Goal: Task Accomplishment & Management: Manage account settings

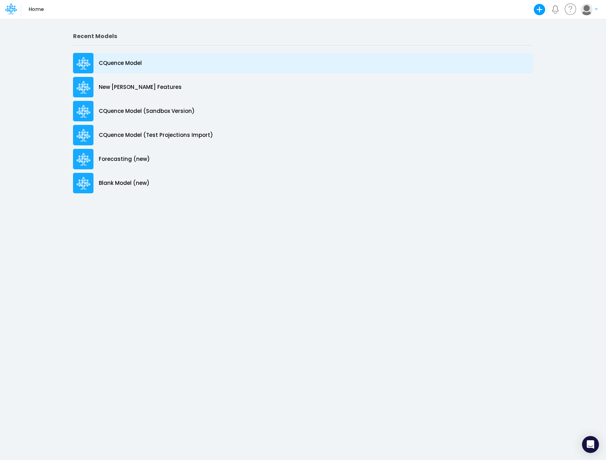
click at [114, 64] on p "CQuence Model" at bounding box center [120, 63] width 43 height 8
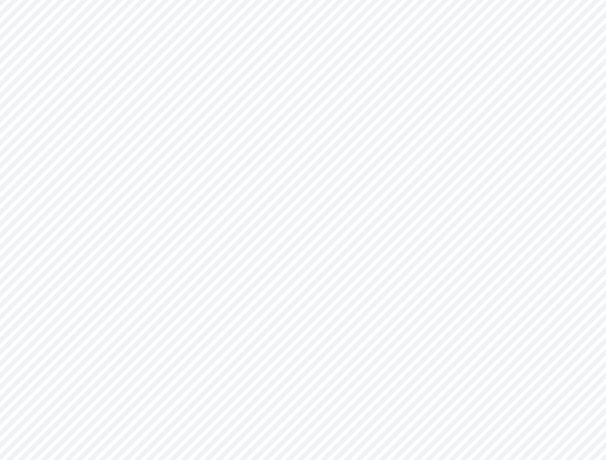
type input "Consolidated All by Month"
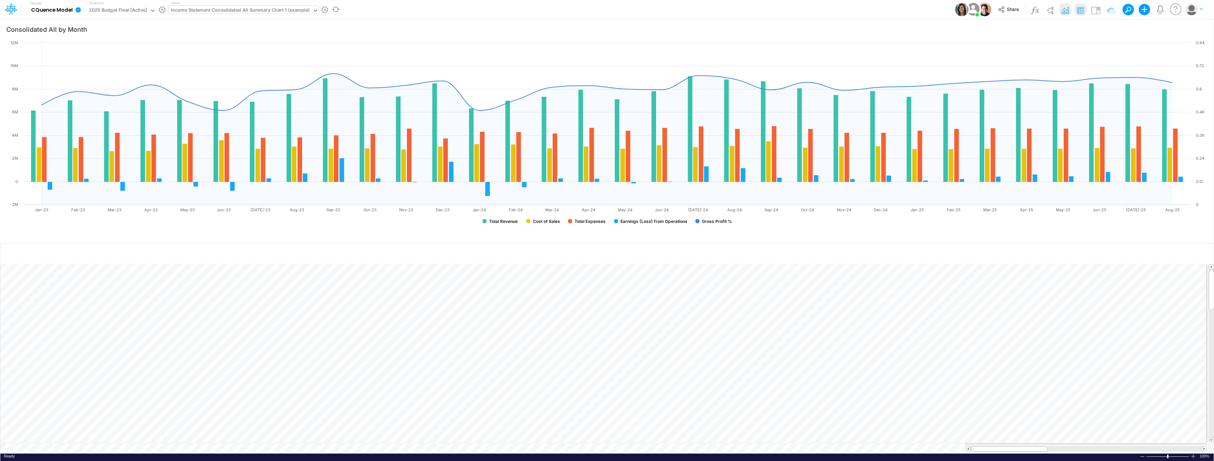
click at [253, 8] on div "Income Statement Consolidated All Summary Chart 1 (example)" at bounding box center [240, 11] width 139 height 8
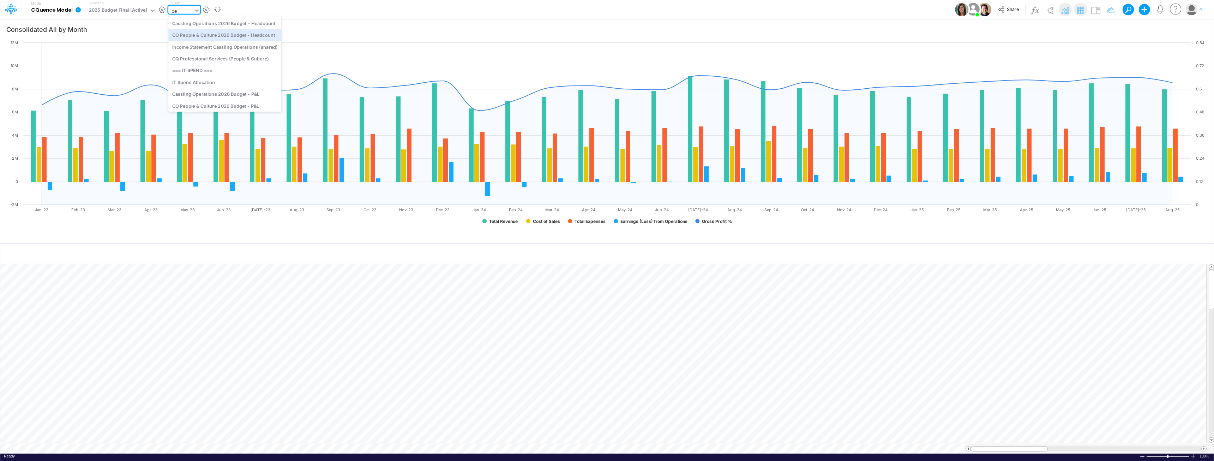
type input "p"
type input "headcount"
click at [226, 82] on div "Global Assumptions - Headcount" at bounding box center [246, 81] width 156 height 12
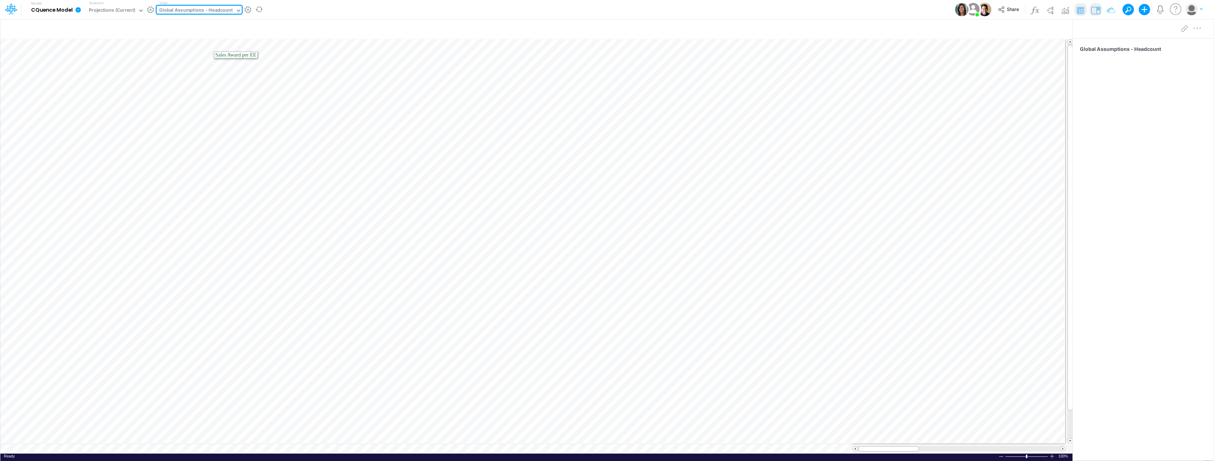
click at [201, 11] on div "Global Assumptions - Headcount" at bounding box center [196, 11] width 74 height 8
click at [188, 66] on div "Employees" at bounding box center [235, 67] width 156 height 12
click at [180, 10] on div "Employees" at bounding box center [171, 11] width 24 height 8
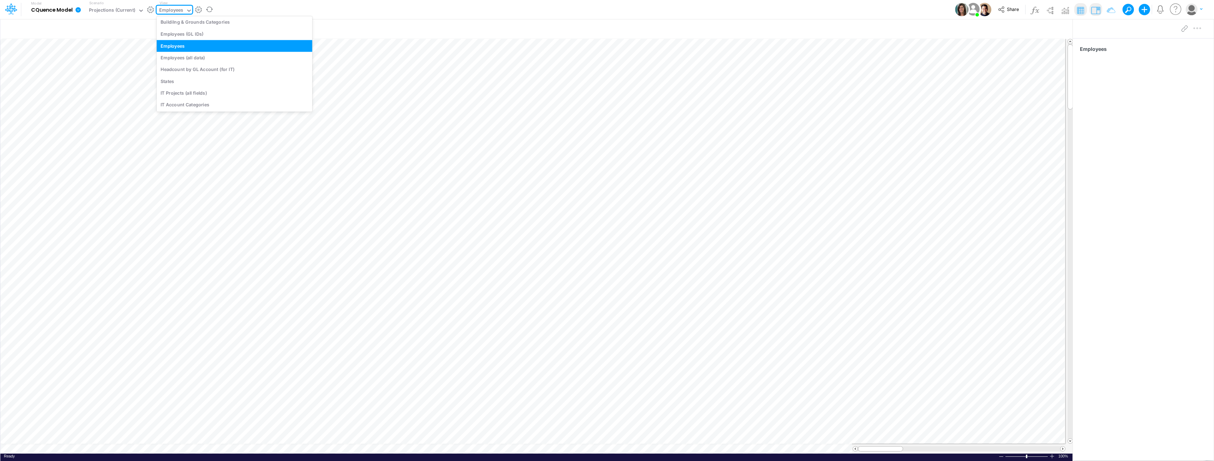
scroll to position [1870, 0]
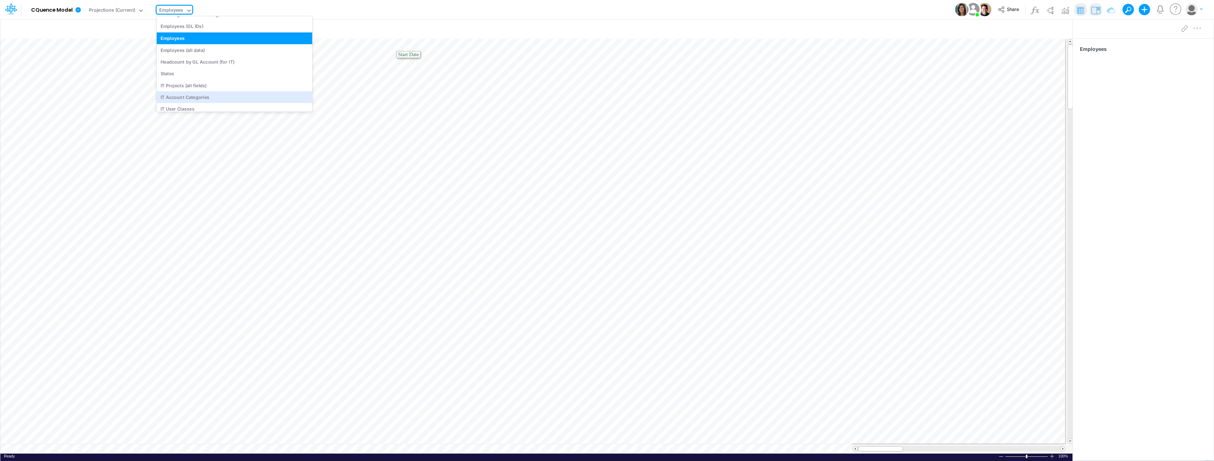
click at [390, 18] on div "Model CQuence Model Edit model settings Duplicate Import QuickBooks QuickBooks …" at bounding box center [607, 9] width 1093 height 19
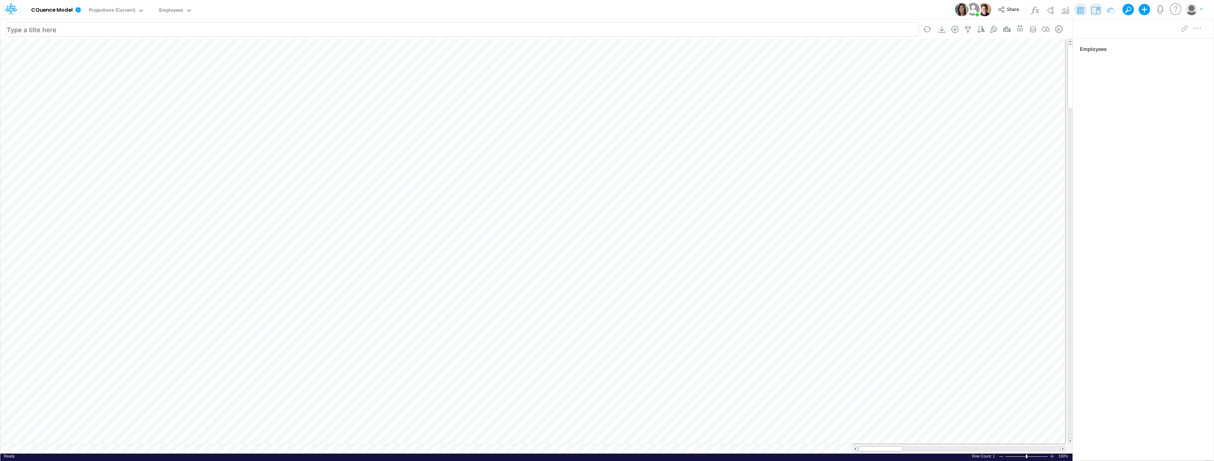
scroll to position [4, 0]
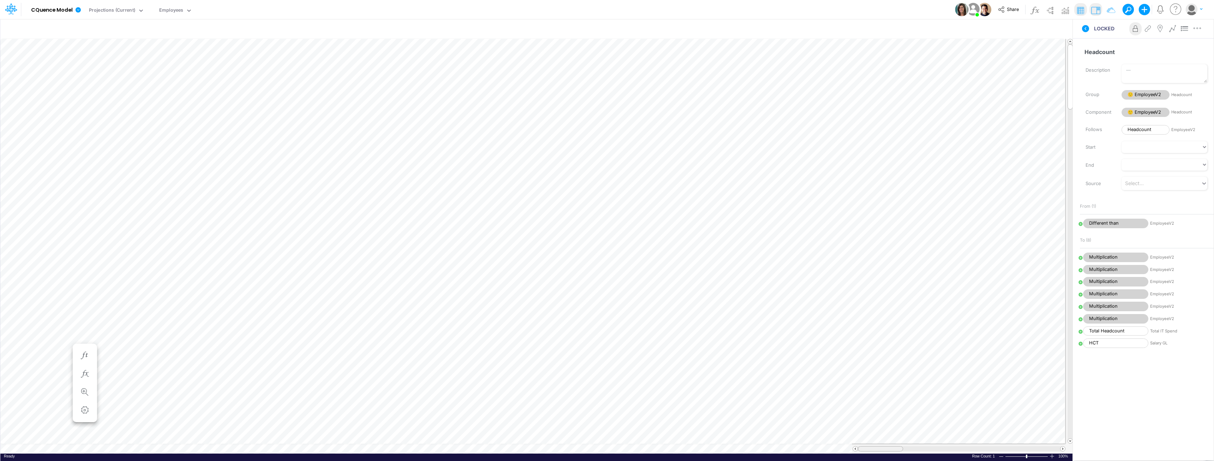
click at [463, 398] on table at bounding box center [536, 246] width 1073 height 414
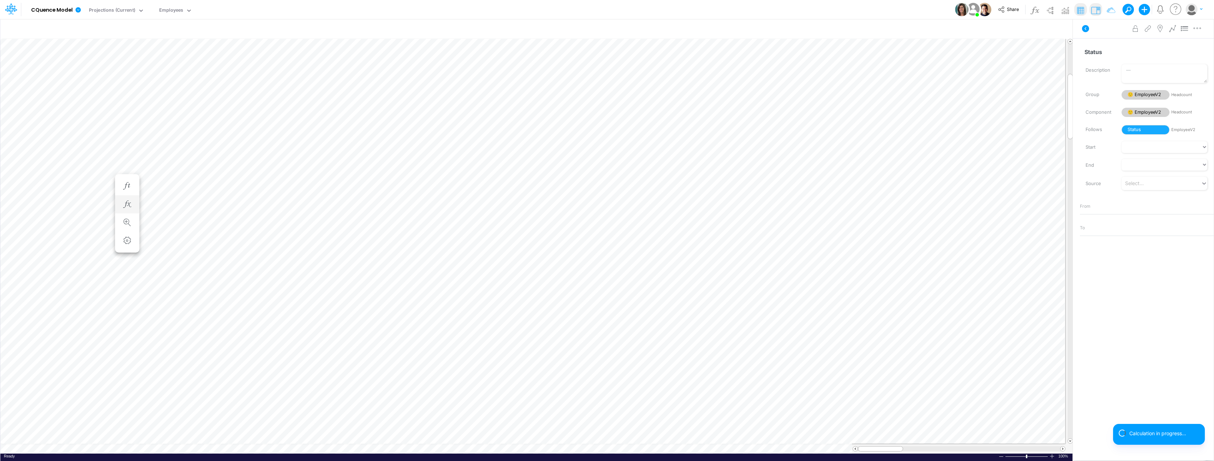
scroll to position [4, 0]
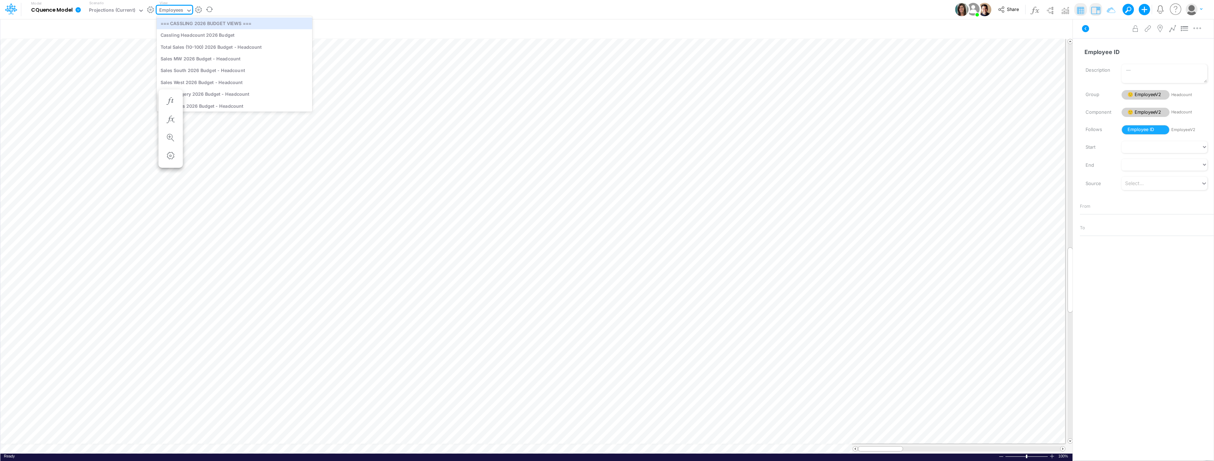
click at [171, 11] on div "Employees" at bounding box center [171, 11] width 24 height 8
click at [200, 26] on input "text" at bounding box center [462, 29] width 913 height 14
click at [179, 10] on div "Employees" at bounding box center [171, 11] width 24 height 8
click at [182, 10] on div "Employees" at bounding box center [171, 11] width 24 height 8
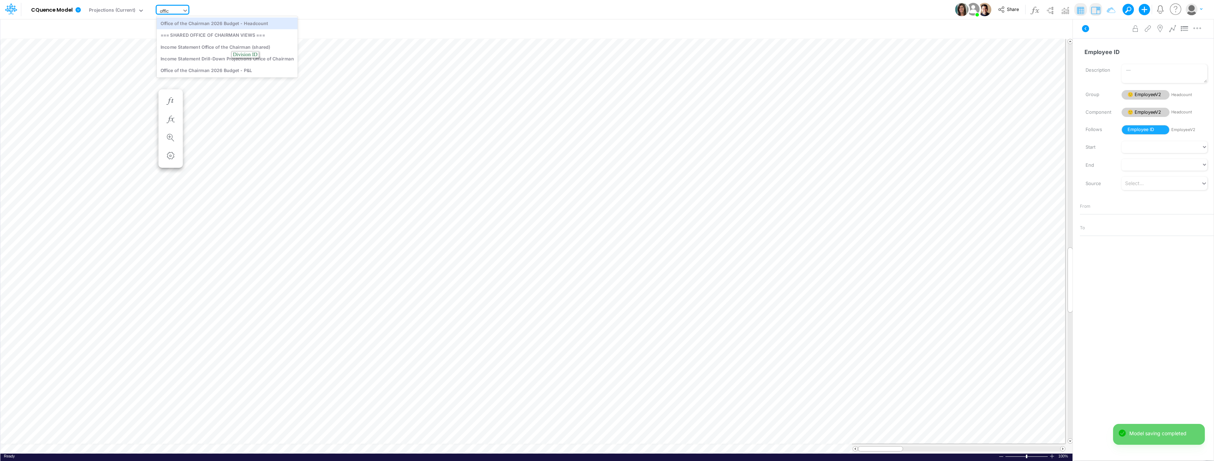
type input "office"
click at [227, 23] on div "Office of the Chairman 2026 Budget - Headcount" at bounding box center [227, 23] width 141 height 12
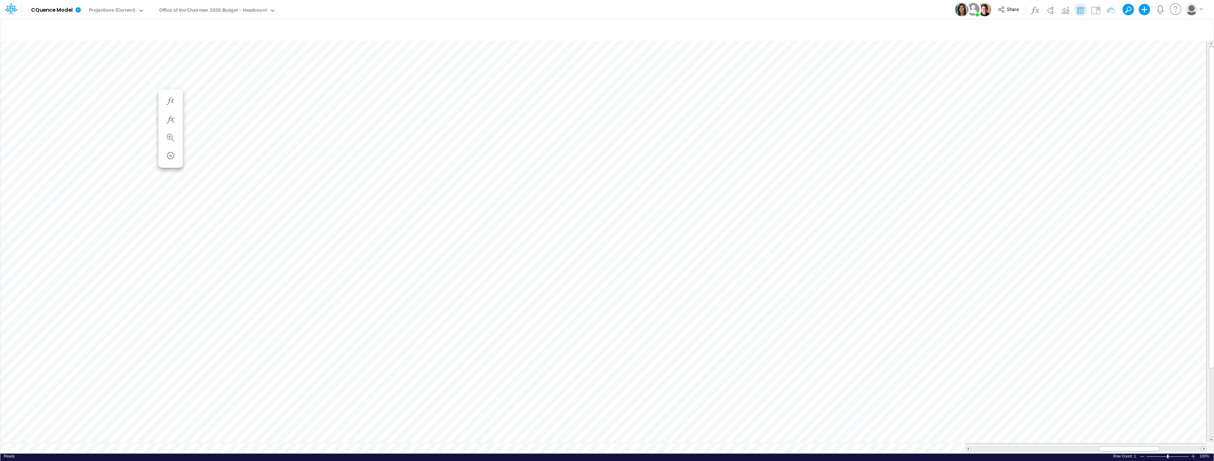
scroll to position [4, 0]
click at [131, 10] on div "Projections (Current)" at bounding box center [112, 11] width 46 height 8
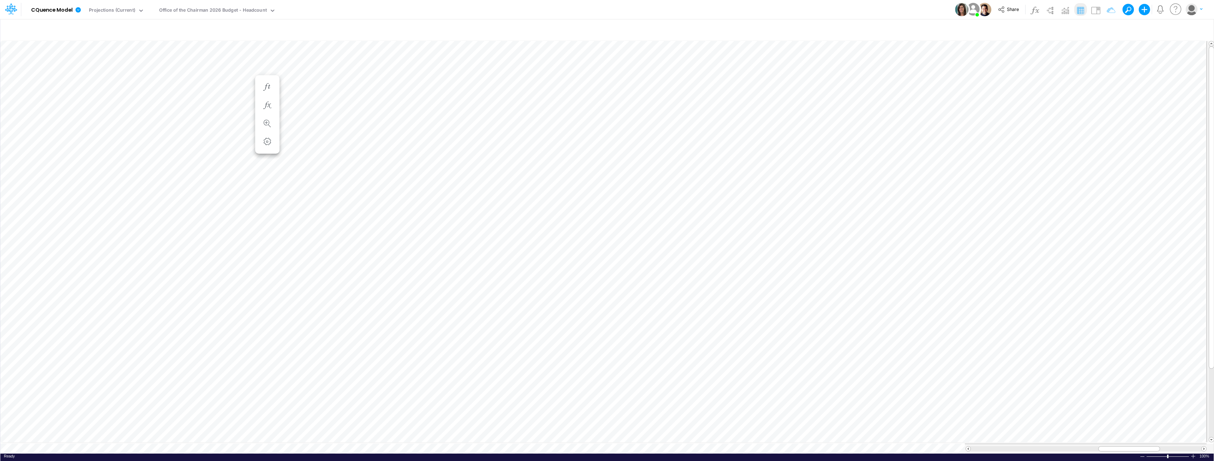
scroll to position [4, 0]
click at [204, 8] on div "Office of the Chairman 2026 Budget - Headcount" at bounding box center [213, 11] width 108 height 8
click at [233, 23] on input "text" at bounding box center [533, 29] width 1054 height 14
click at [234, 10] on div "Office of the Chairman 2026 Budget - Headcount" at bounding box center [213, 11] width 108 height 8
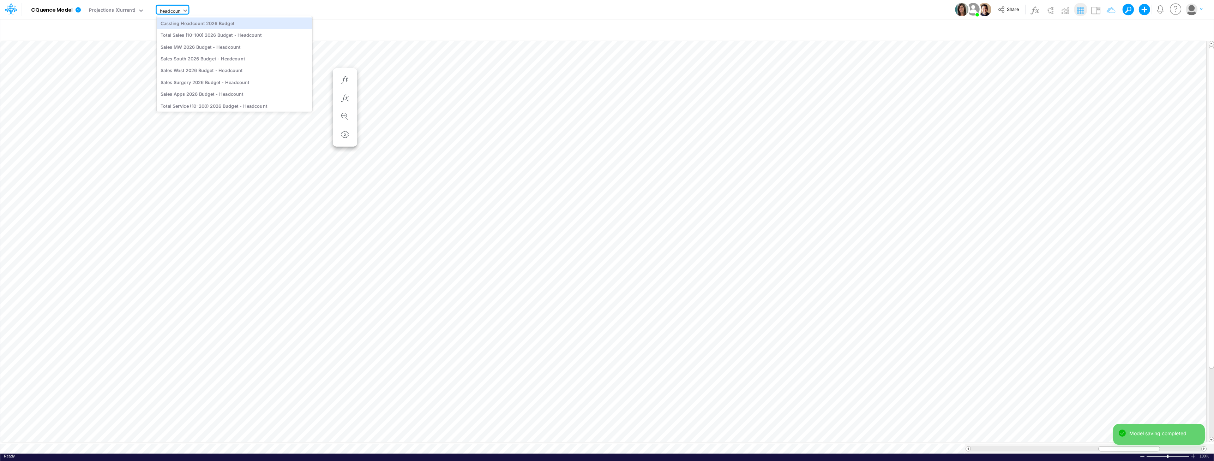
type input "headcount"
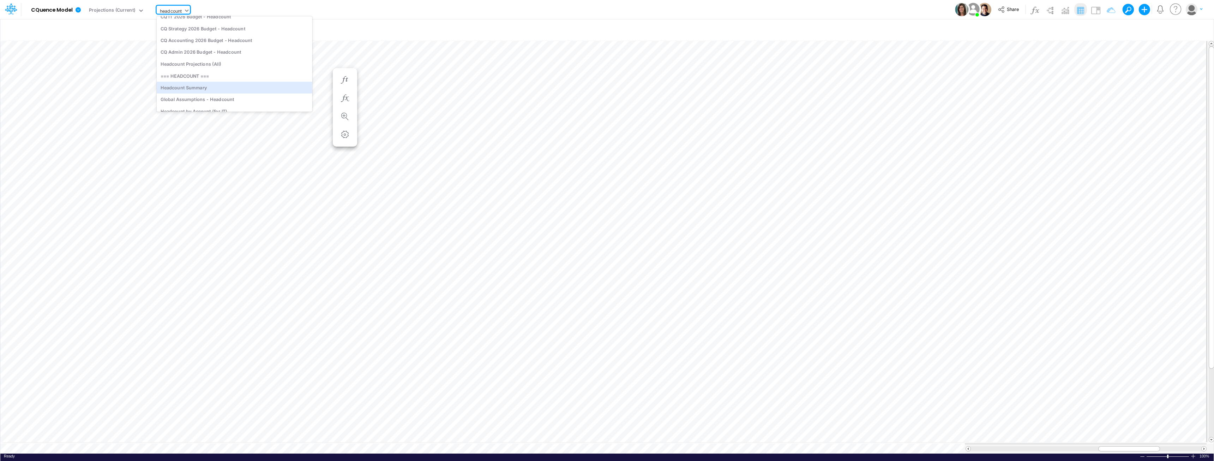
scroll to position [303, 0]
click at [198, 83] on div "Global Assumptions - Headcount" at bounding box center [235, 81] width 156 height 12
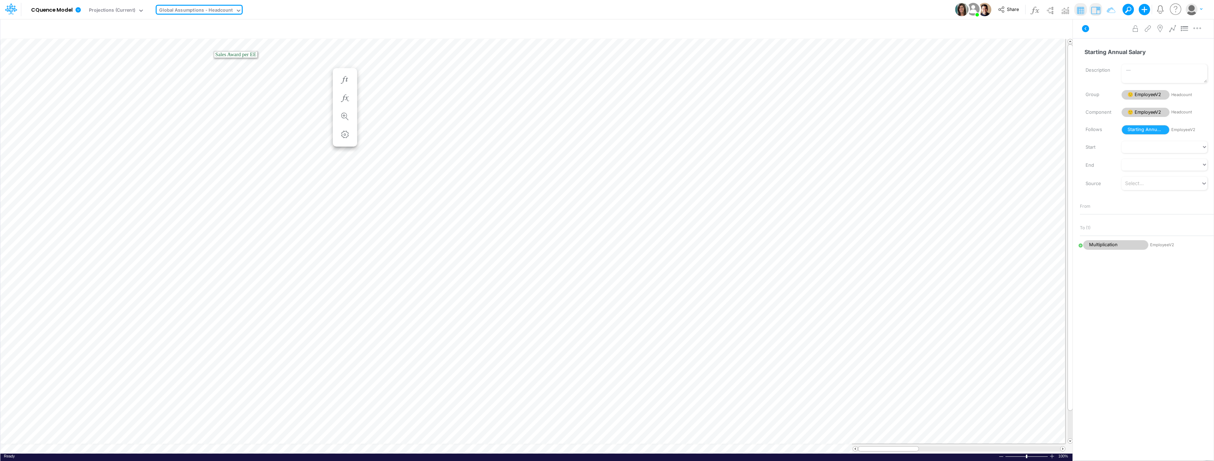
click at [184, 7] on div "Global Assumptions - Headcount" at bounding box center [196, 11] width 74 height 8
click at [194, 81] on div "Headcount Summary" at bounding box center [235, 79] width 156 height 12
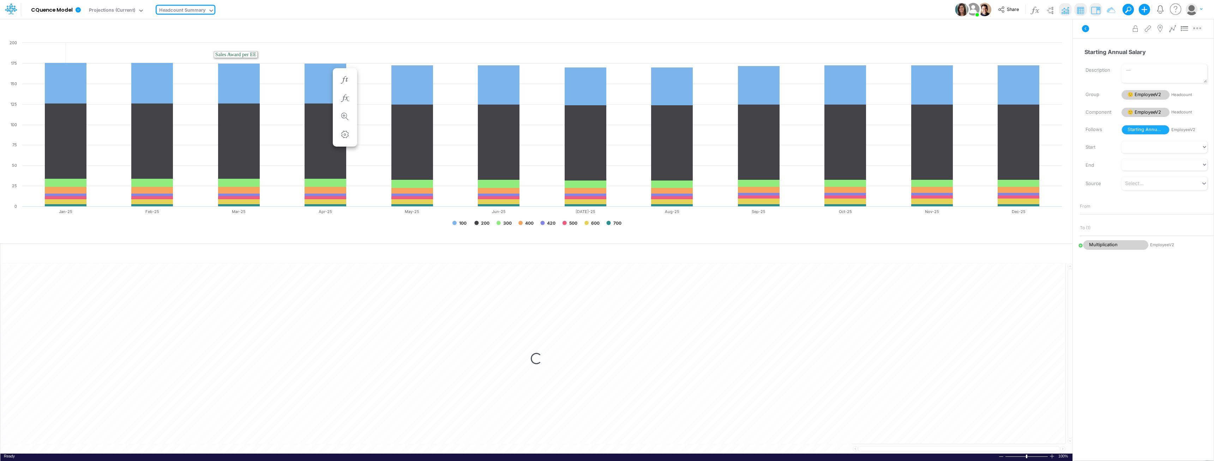
click at [183, 11] on div "Headcount Summary" at bounding box center [182, 11] width 46 height 8
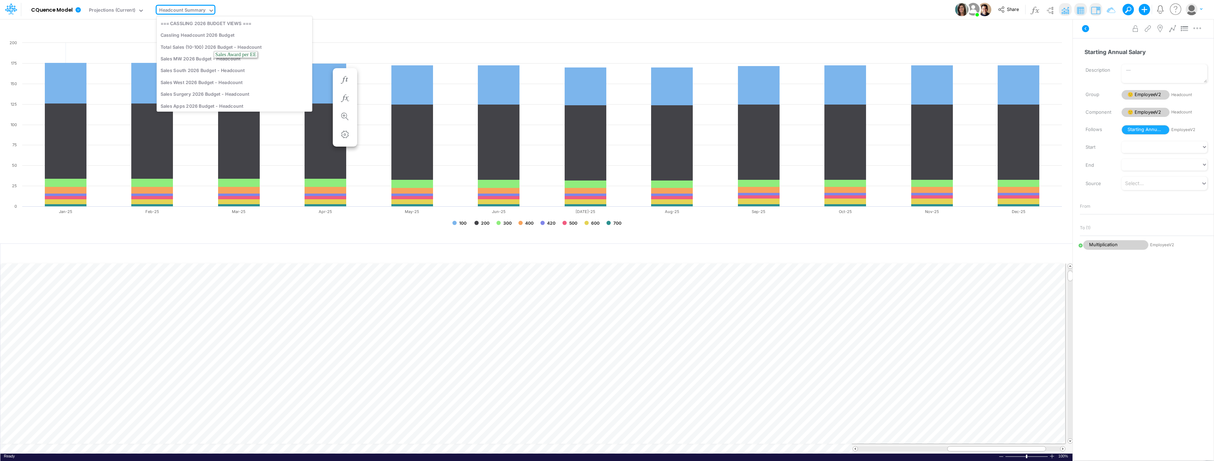
scroll to position [1424, 0]
click at [187, 53] on div "Employee Salaries" at bounding box center [235, 50] width 156 height 12
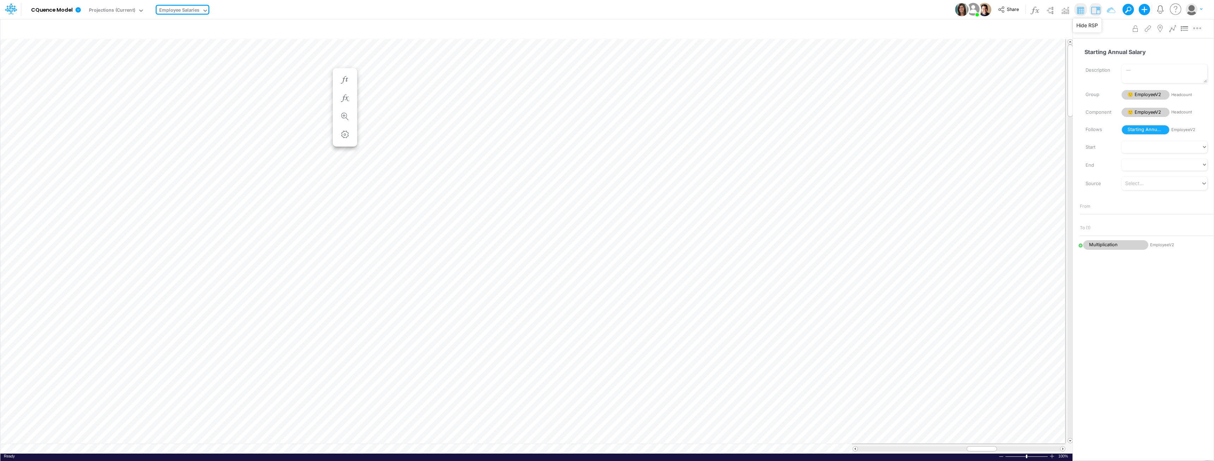
click at [606, 10] on img at bounding box center [1095, 10] width 11 height 11
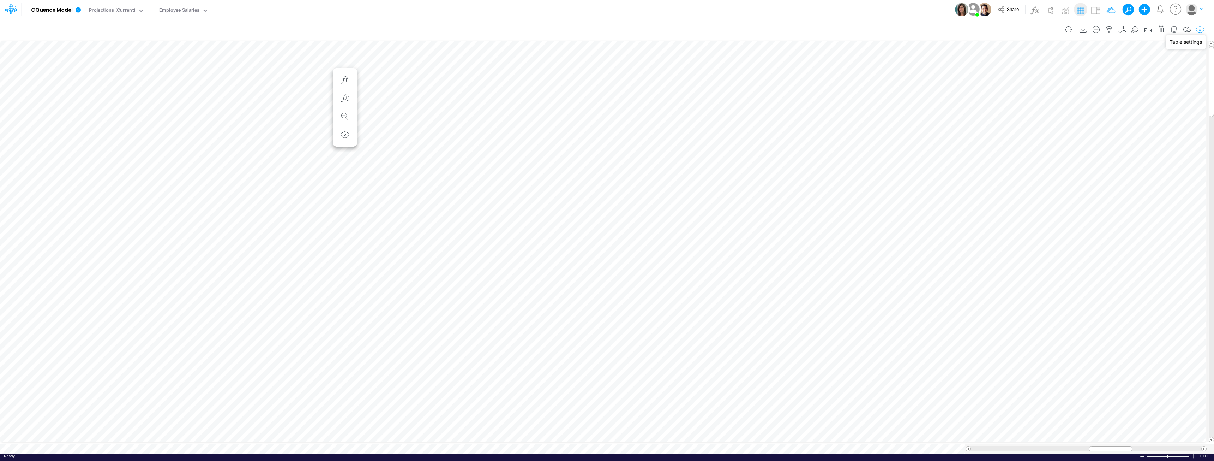
click at [606, 28] on icon "button" at bounding box center [1200, 29] width 11 height 7
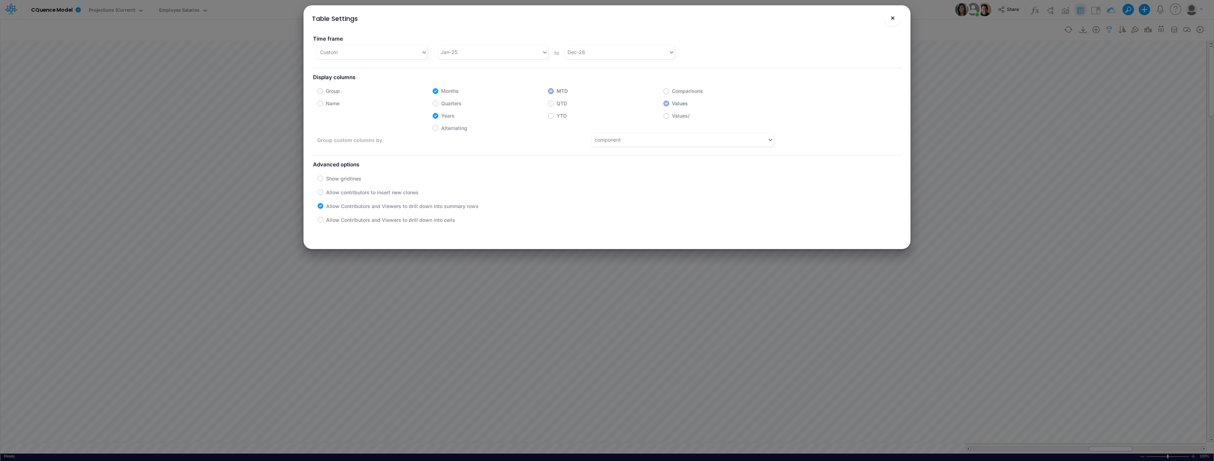
drag, startPoint x: 892, startPoint y: 17, endPoint x: 1114, endPoint y: 27, distance: 221.9
click at [606, 17] on span "×" at bounding box center [893, 17] width 5 height 8
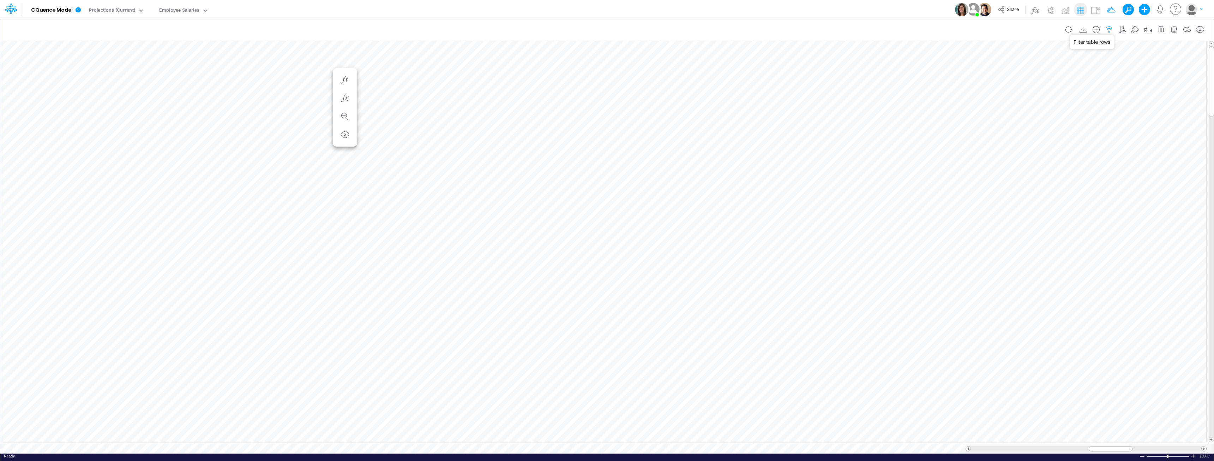
click at [606, 31] on icon "button" at bounding box center [1109, 29] width 11 height 7
select select "notEqual"
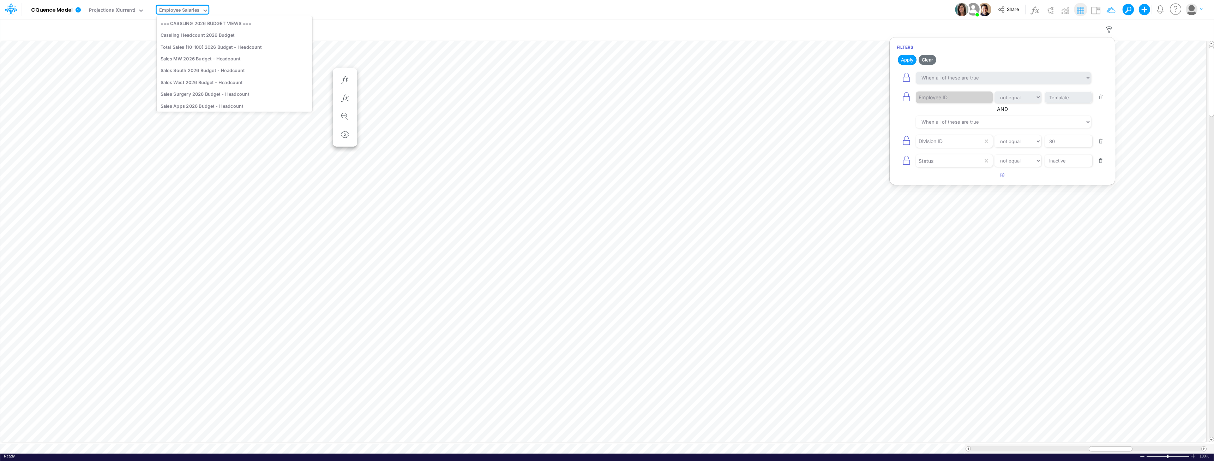
click at [178, 7] on div "Employee Salaries" at bounding box center [179, 11] width 40 height 8
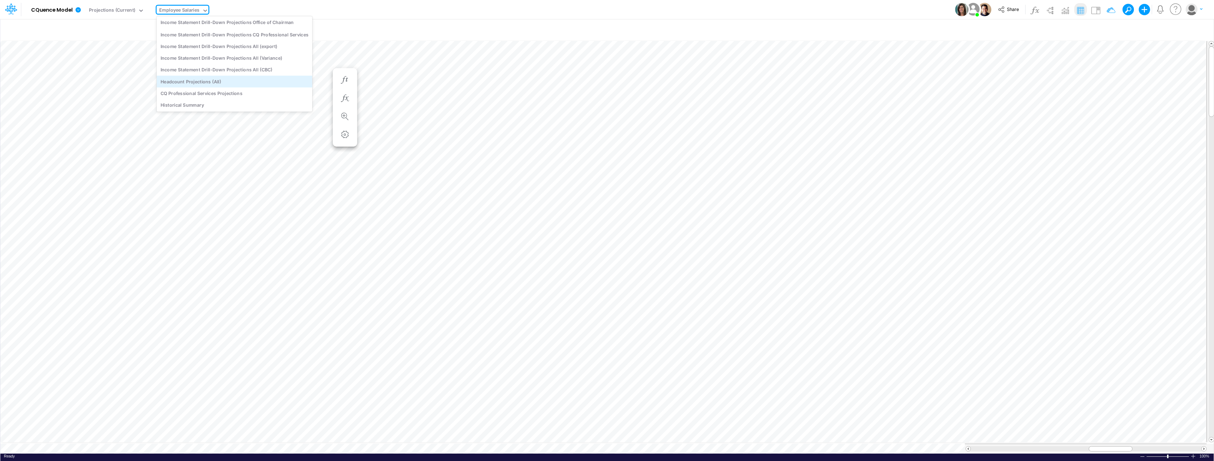
click at [213, 80] on div "Headcount Projections (All)" at bounding box center [235, 82] width 156 height 12
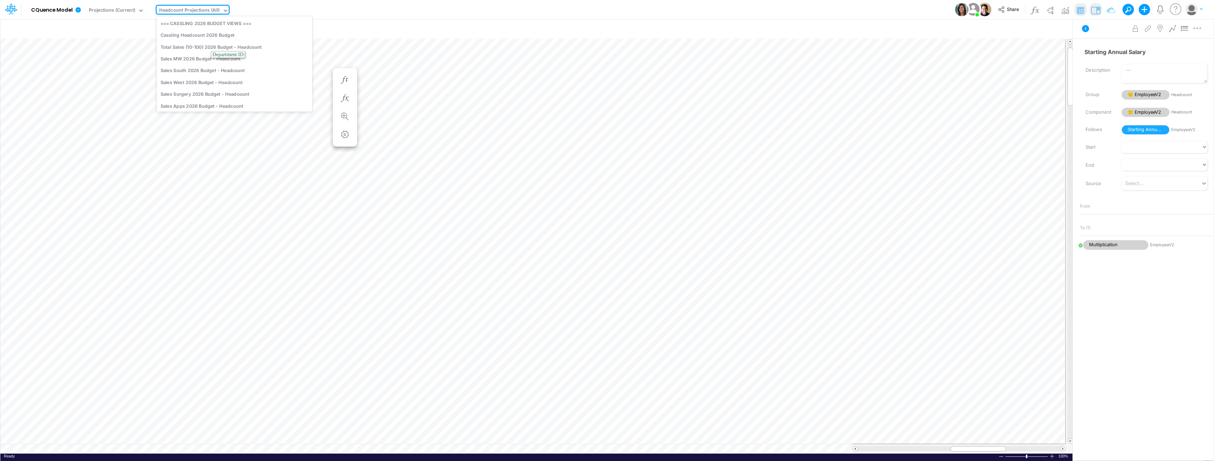
click at [196, 10] on div "Headcount Projections (All)" at bounding box center [189, 11] width 61 height 8
click at [195, 79] on div "Employee Salaries" at bounding box center [235, 82] width 156 height 12
click at [183, 9] on div "Employee Salaries" at bounding box center [179, 11] width 40 height 8
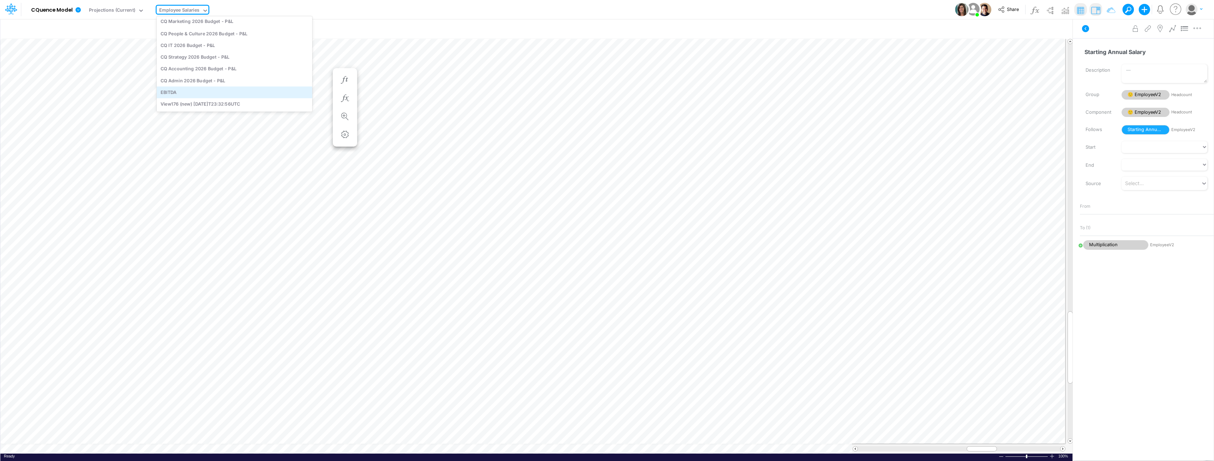
click at [166, 88] on div "EBITDA" at bounding box center [235, 92] width 156 height 12
click at [169, 11] on div "EBITDA" at bounding box center [167, 11] width 16 height 8
click at [165, 9] on div "EBITDA" at bounding box center [167, 11] width 16 height 8
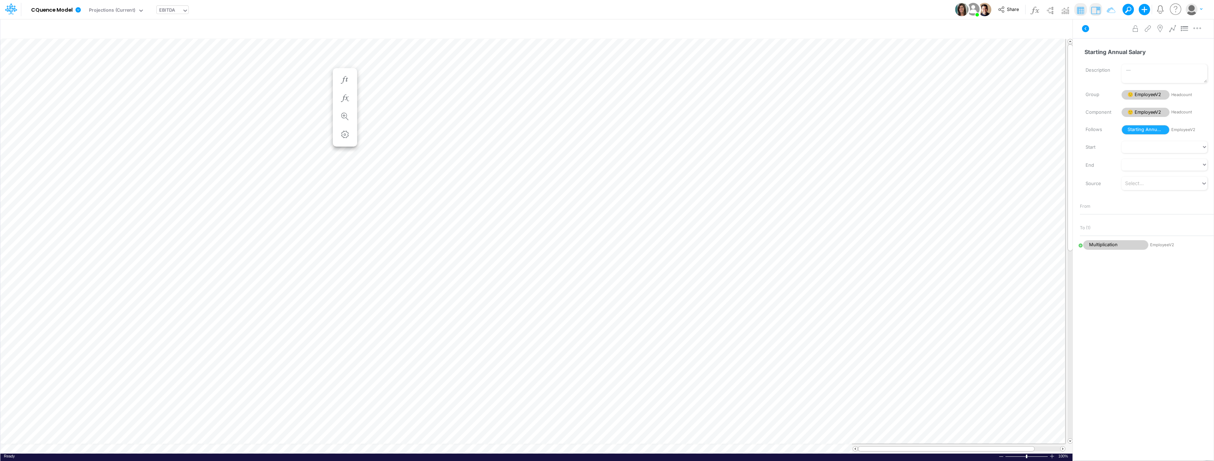
click at [162, 8] on div "EBITDA" at bounding box center [167, 11] width 16 height 8
type input "offi"
click at [227, 23] on div "Office of the Chairman 2026 Budget - Headcount" at bounding box center [227, 23] width 141 height 12
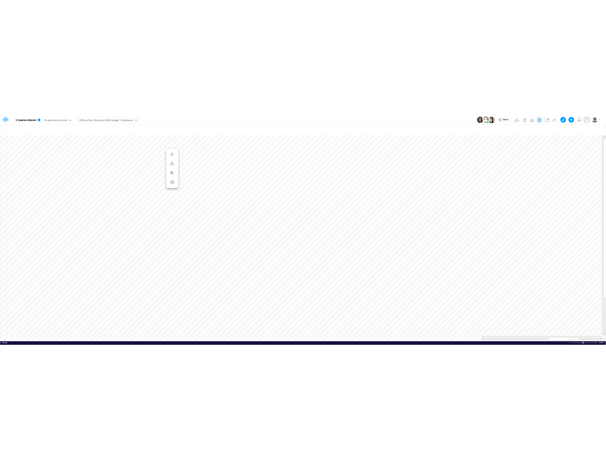
scroll to position [4, 0]
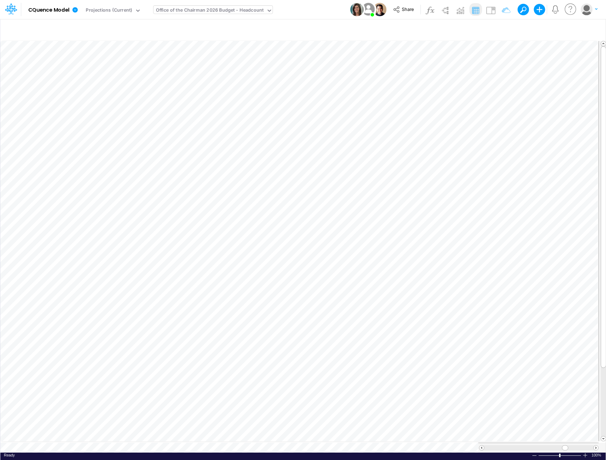
click at [214, 12] on div "Office of the Chairman 2026 Budget - Headcount" at bounding box center [210, 11] width 108 height 8
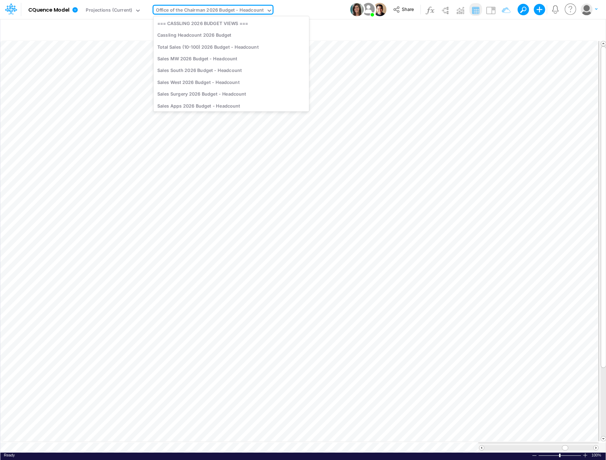
click at [214, 12] on div "Office of the Chairman 2026 Budget - Headcount" at bounding box center [210, 11] width 108 height 8
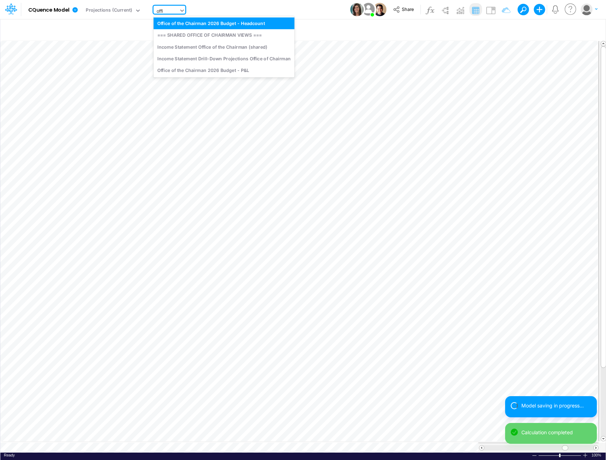
type input "offic"
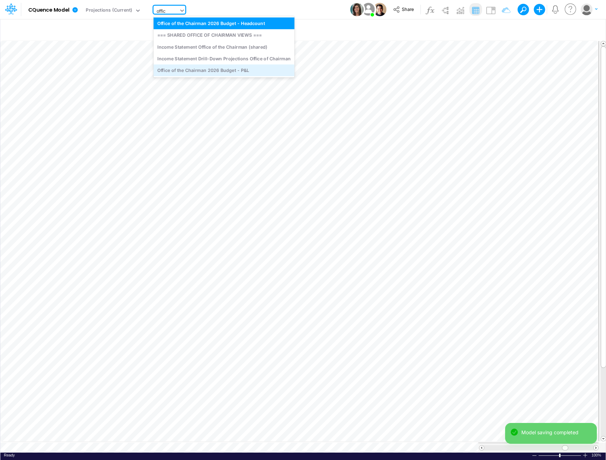
click at [232, 69] on div "Office of the Chairman 2026 Budget - P&L" at bounding box center [224, 71] width 141 height 12
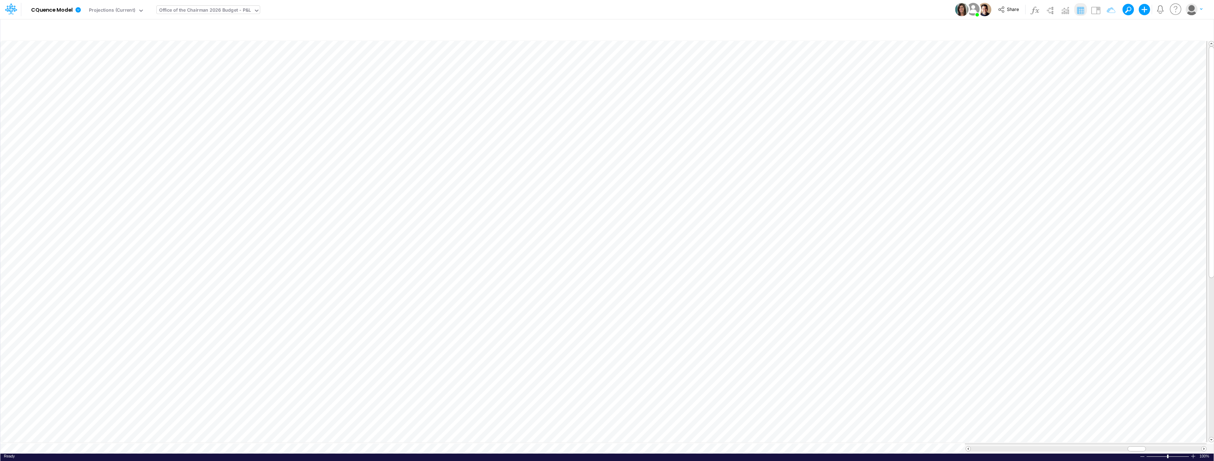
scroll to position [4, 0]
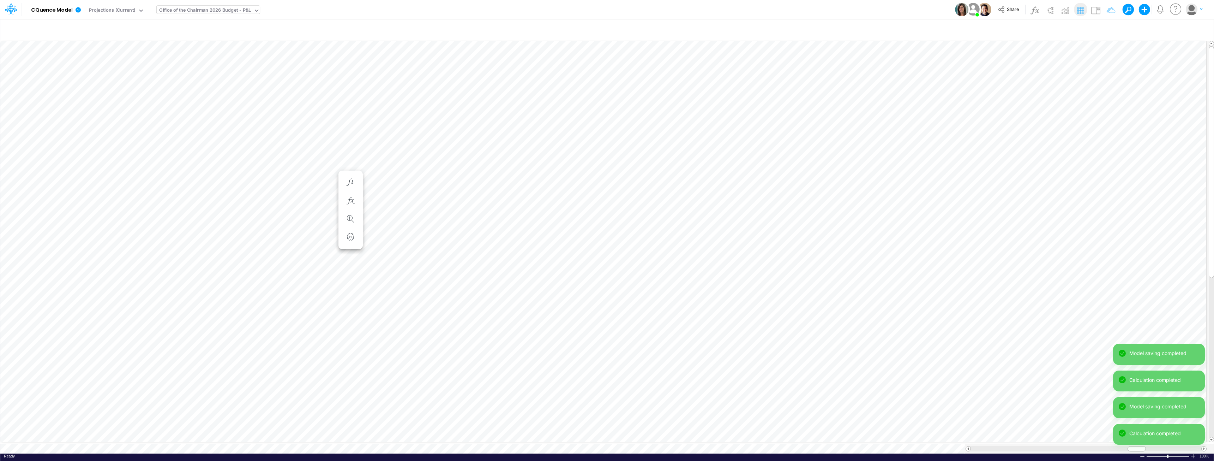
scroll to position [4, 0]
click at [354, 182] on icon "button" at bounding box center [350, 182] width 11 height 7
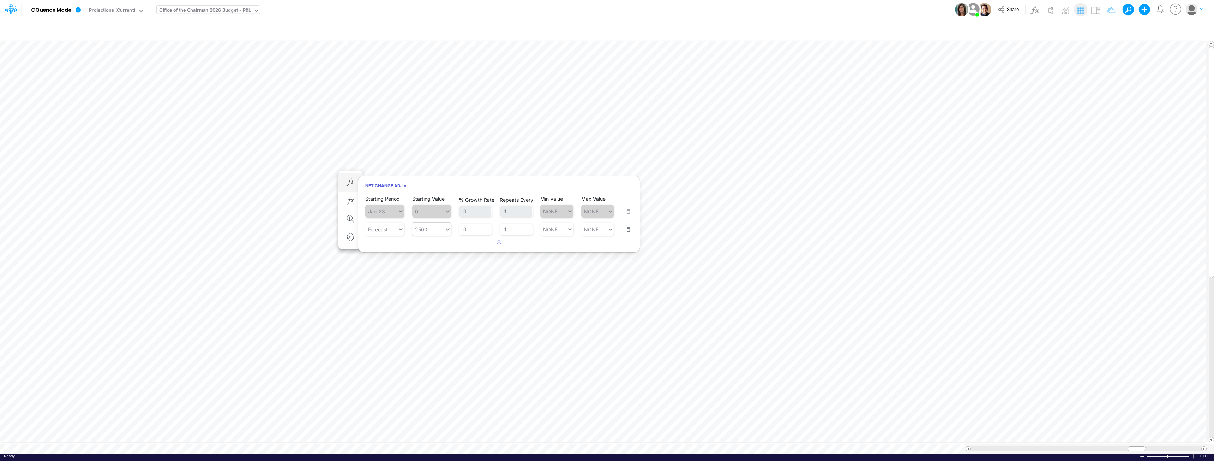
type input "2500"
click at [433, 230] on div "2500 2500" at bounding box center [428, 229] width 32 height 10
click at [389, 228] on div "Forecast" at bounding box center [381, 229] width 32 height 10
click at [606, 229] on button "button" at bounding box center [626, 224] width 9 height 19
click at [379, 199] on button "Save" at bounding box center [374, 198] width 17 height 10
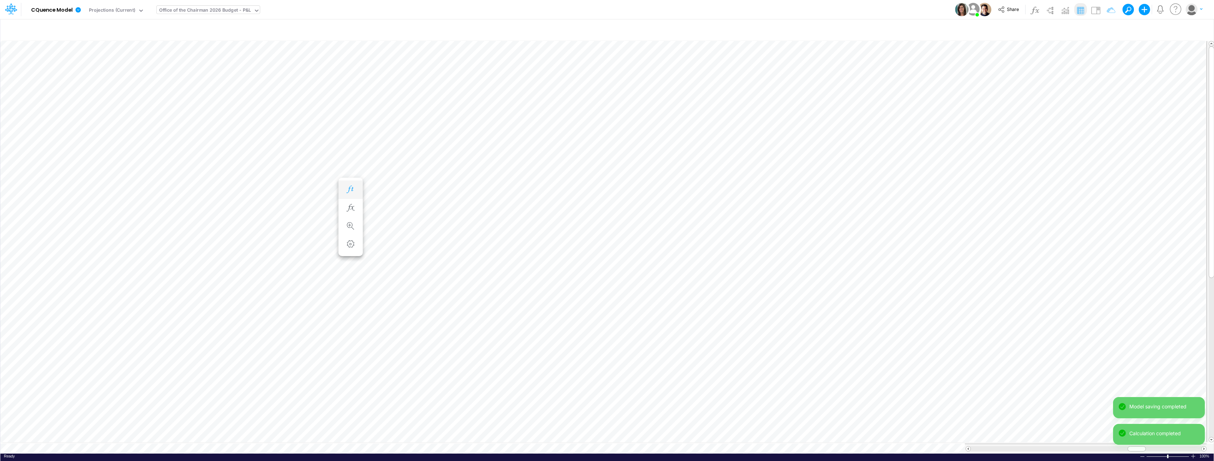
click at [352, 187] on icon "button" at bounding box center [350, 189] width 11 height 7
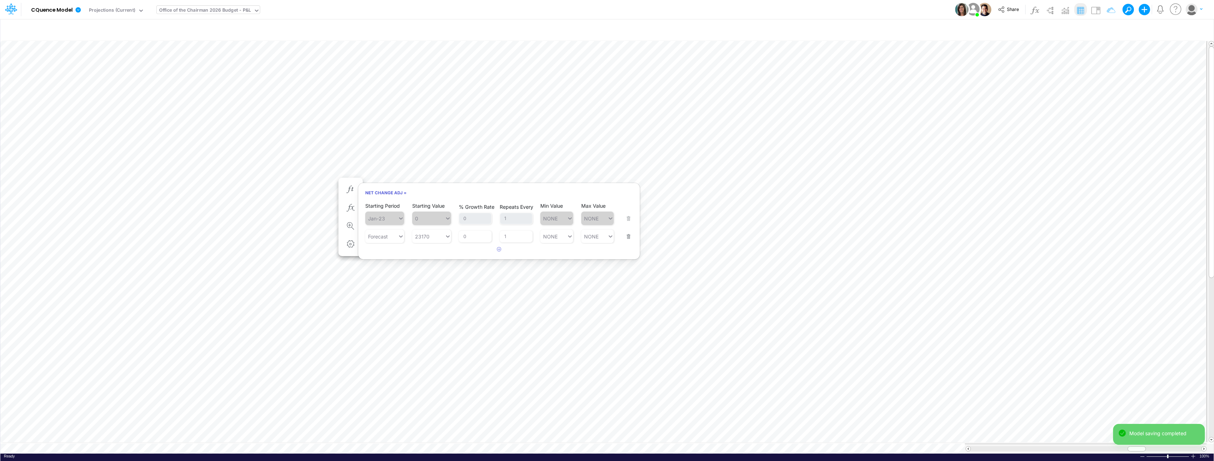
click at [606, 234] on button "button" at bounding box center [626, 231] width 9 height 19
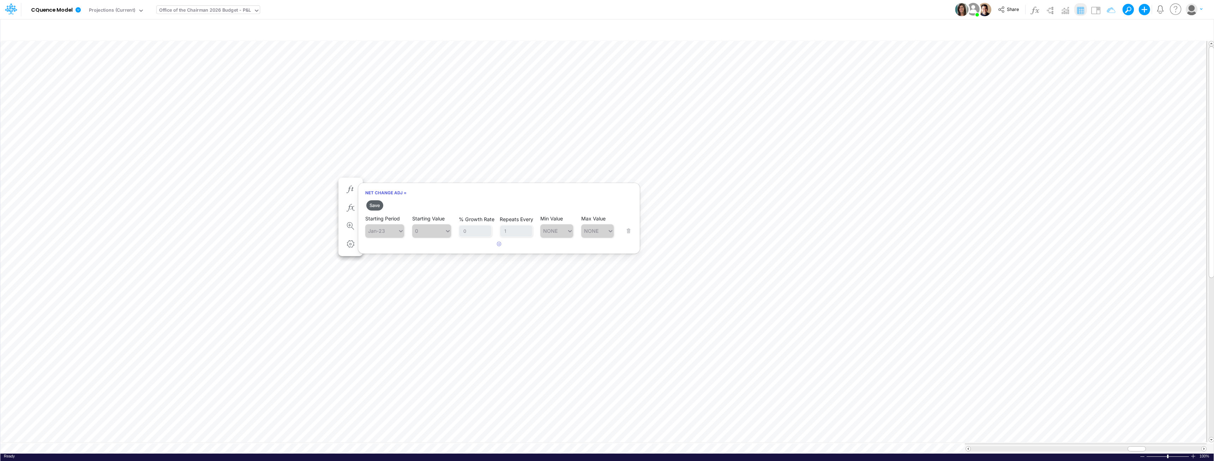
click at [375, 203] on button "Save" at bounding box center [374, 205] width 17 height 10
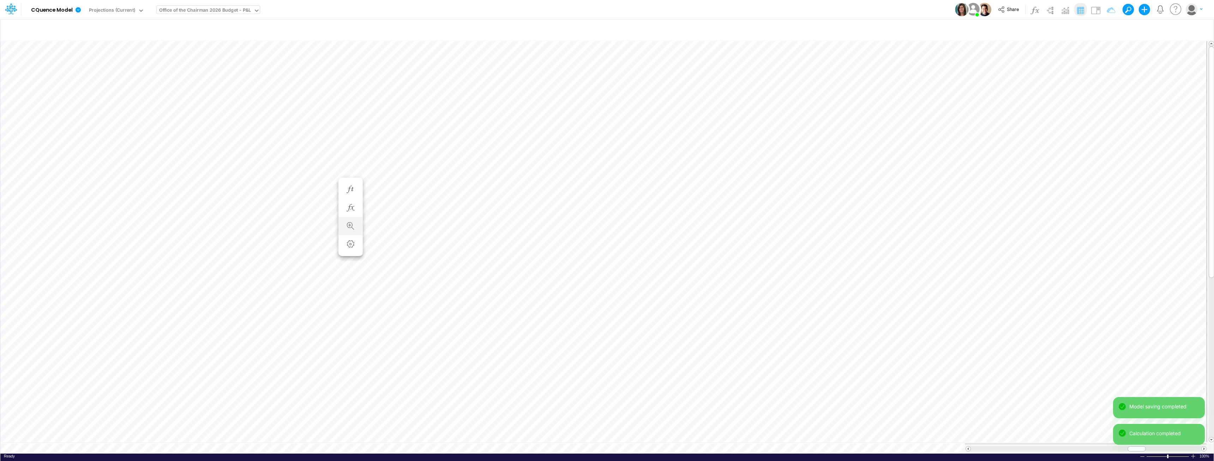
scroll to position [4, 0]
click at [348, 189] on li "Net Change Adj =" at bounding box center [351, 196] width 24 height 18
click at [355, 195] on icon "button" at bounding box center [350, 196] width 11 height 7
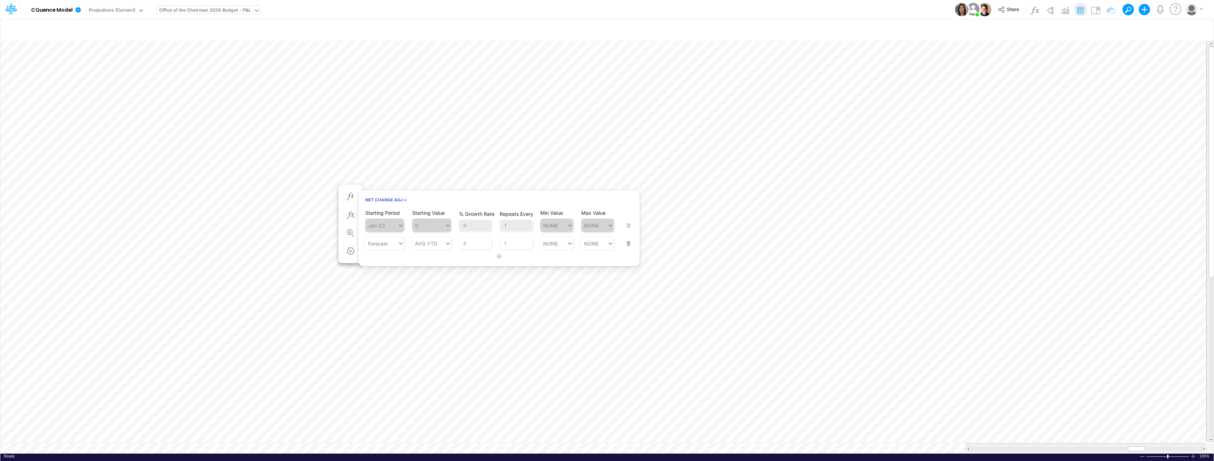
click at [606, 244] on button "button" at bounding box center [626, 238] width 9 height 19
click at [376, 213] on button "Save" at bounding box center [374, 212] width 17 height 10
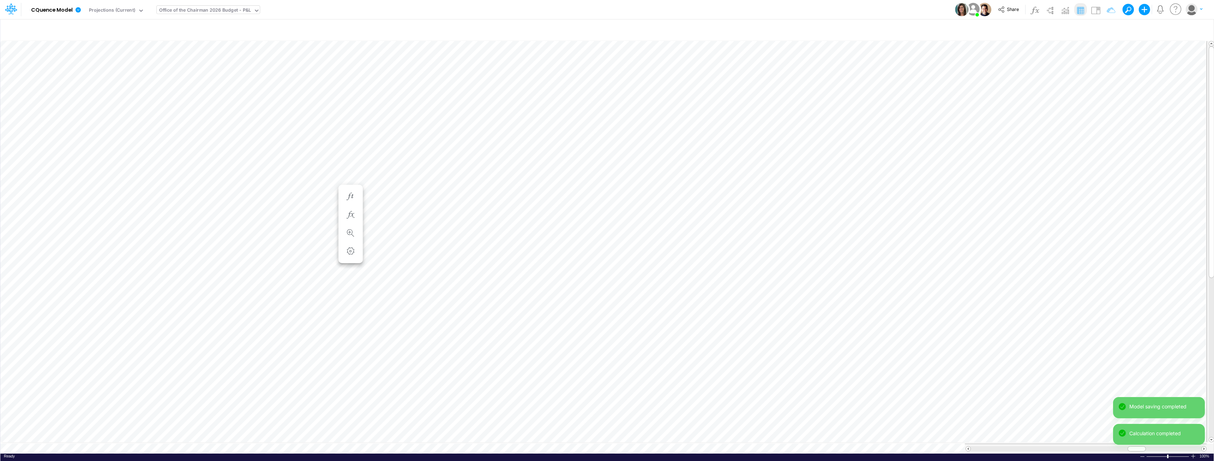
scroll to position [4, 0]
click at [357, 203] on button "button" at bounding box center [350, 204] width 13 height 14
click at [606, 251] on button "button" at bounding box center [626, 246] width 9 height 19
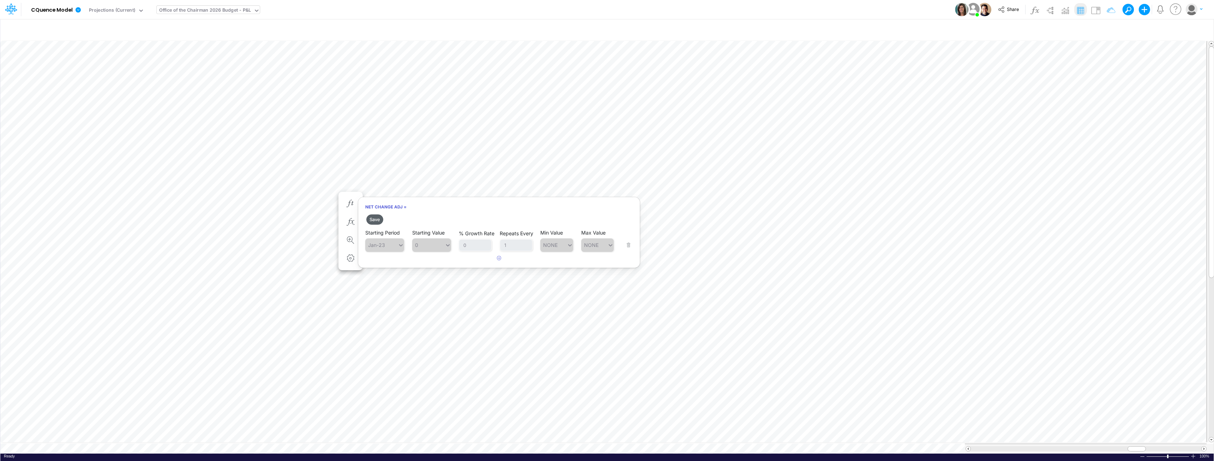
click at [376, 220] on button "Save" at bounding box center [374, 219] width 17 height 10
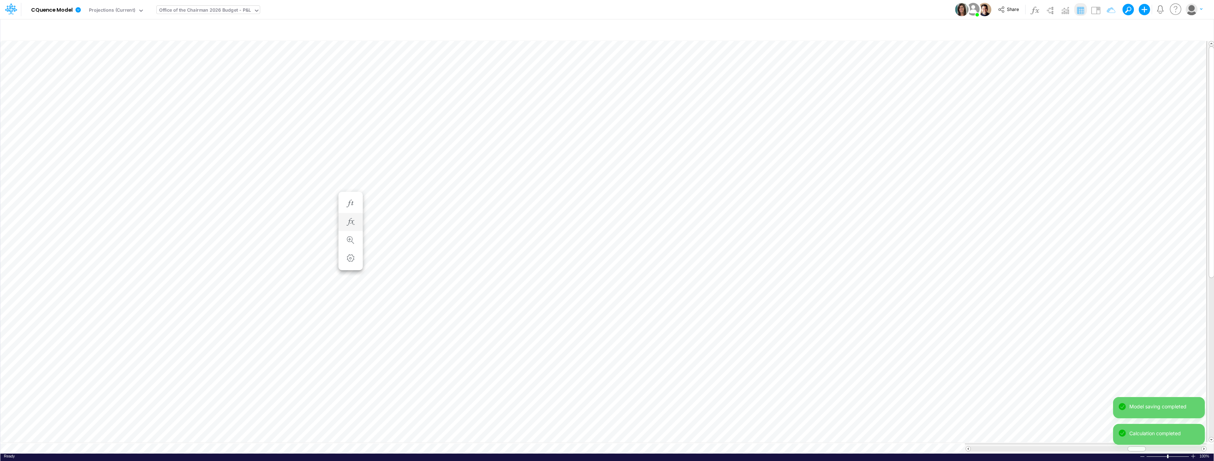
scroll to position [4, 0]
click at [351, 266] on icon "button" at bounding box center [350, 266] width 11 height 7
click at [606, 315] on button "button" at bounding box center [626, 309] width 9 height 19
click at [376, 282] on button "Save" at bounding box center [374, 283] width 17 height 10
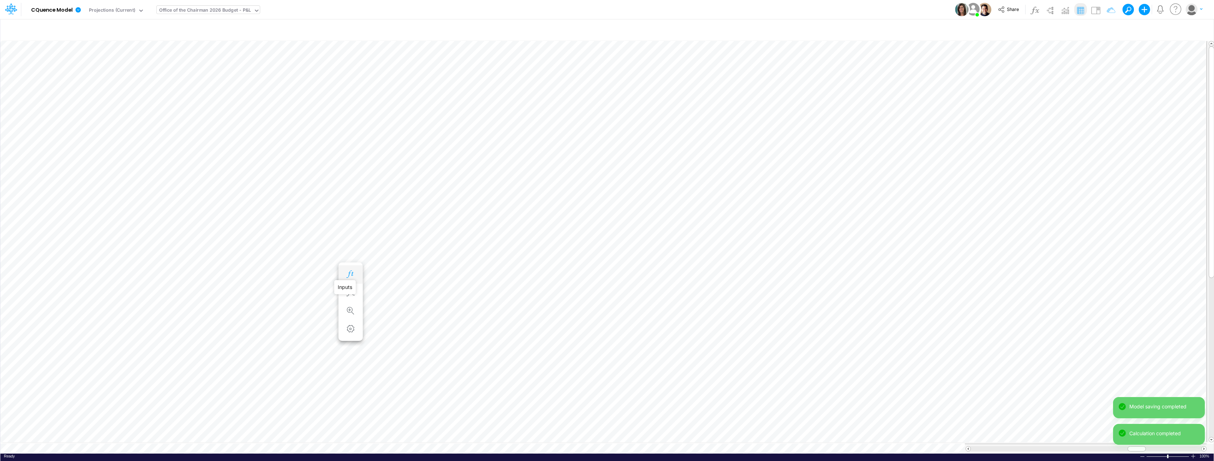
click at [351, 272] on icon "button" at bounding box center [350, 273] width 11 height 7
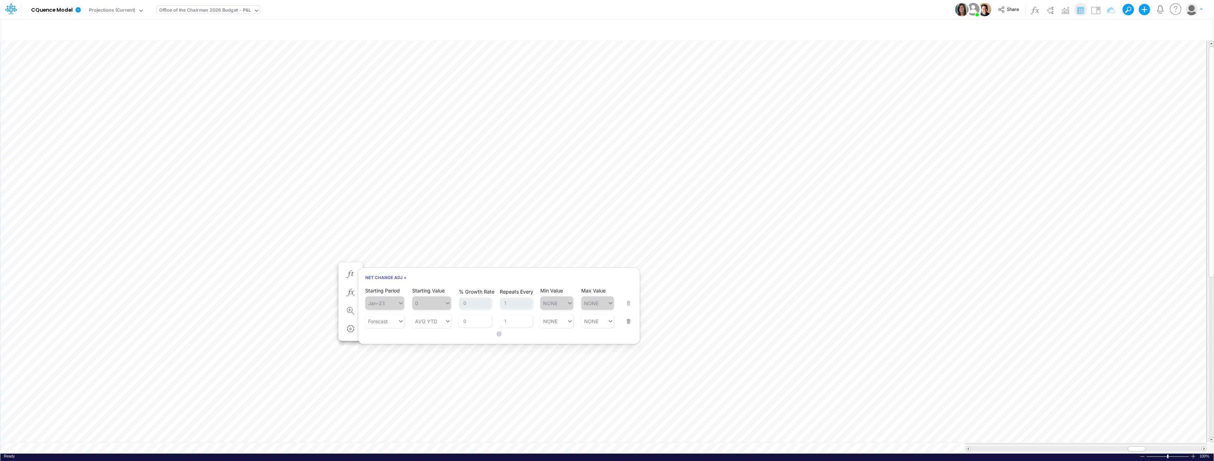
click at [606, 322] on button "button" at bounding box center [626, 316] width 9 height 19
click at [371, 290] on button "Save" at bounding box center [374, 290] width 17 height 10
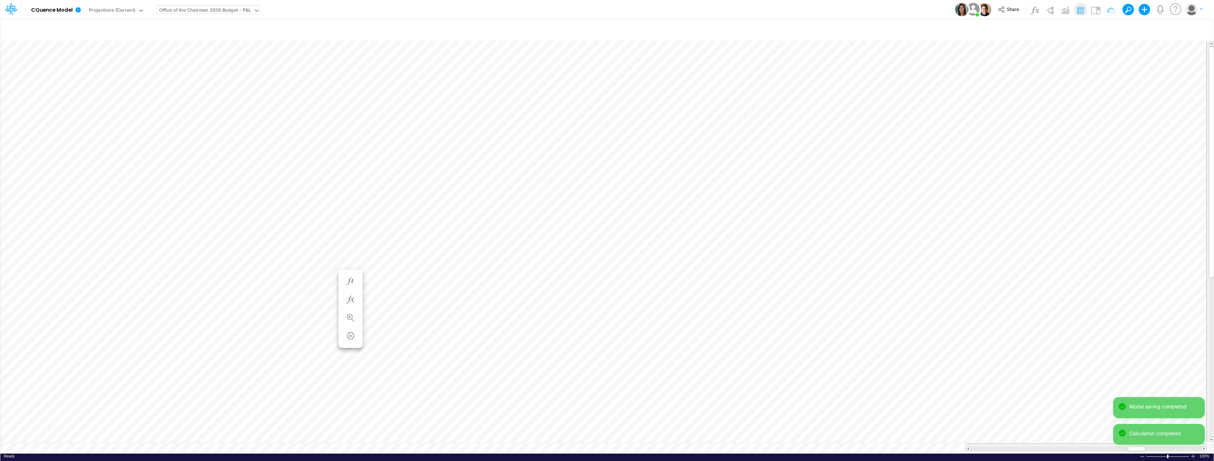
scroll to position [4, 0]
click at [352, 279] on icon "button" at bounding box center [350, 280] width 11 height 7
click at [606, 330] on button "button" at bounding box center [626, 323] width 9 height 19
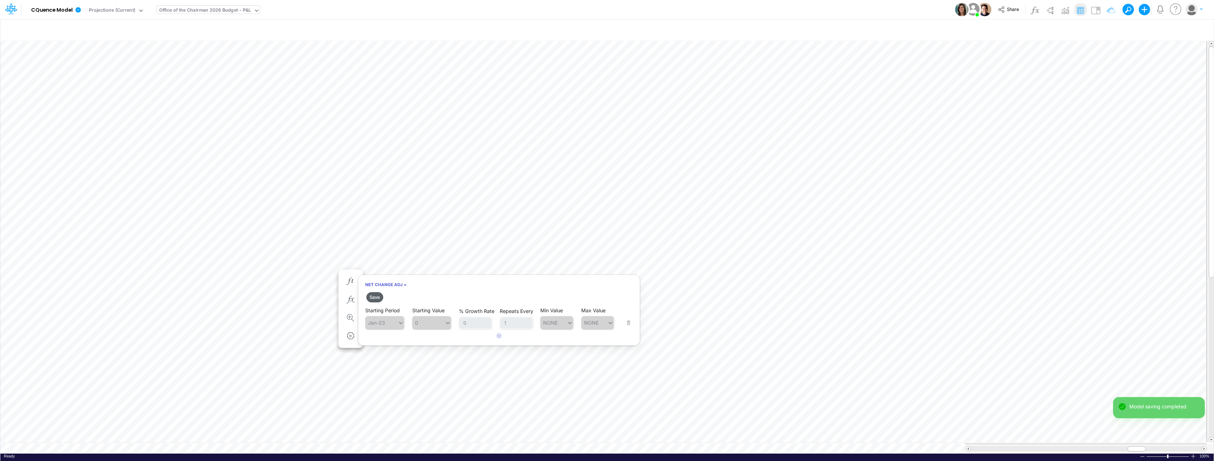
click at [376, 299] on button "Save" at bounding box center [374, 297] width 17 height 10
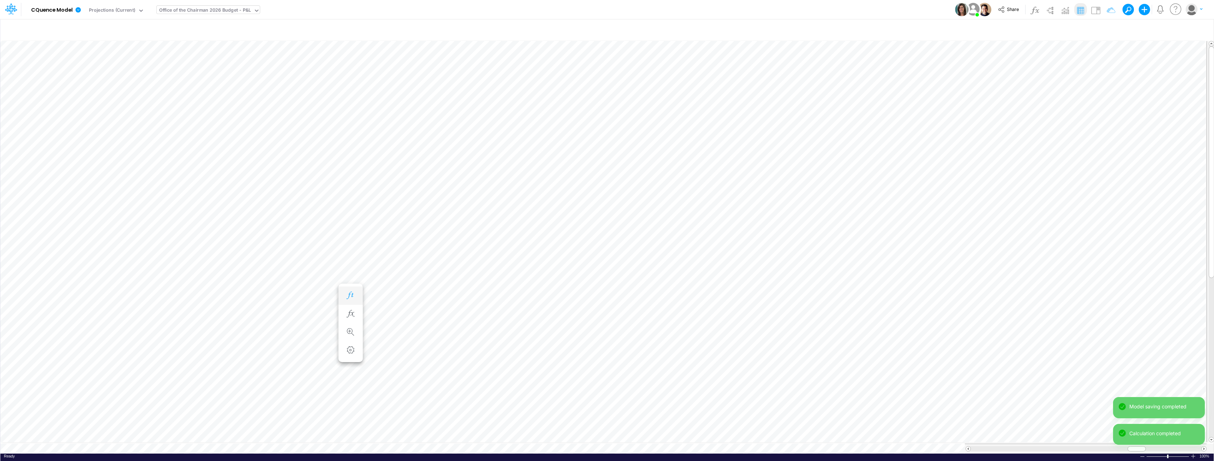
click at [351, 293] on icon "button" at bounding box center [350, 295] width 11 height 7
click at [606, 343] on button "button" at bounding box center [626, 337] width 9 height 19
click at [378, 312] on button "Save" at bounding box center [374, 311] width 17 height 10
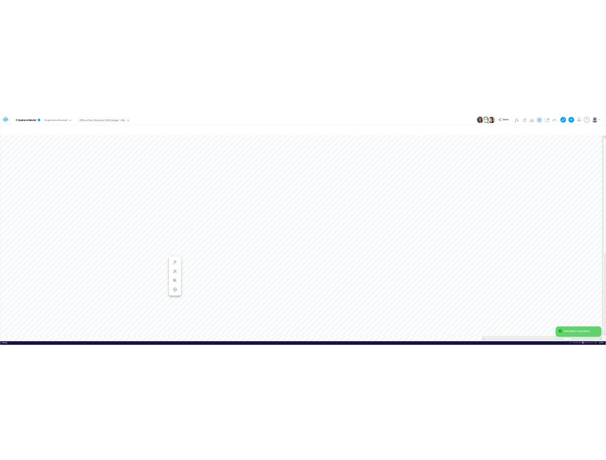
scroll to position [4, 0]
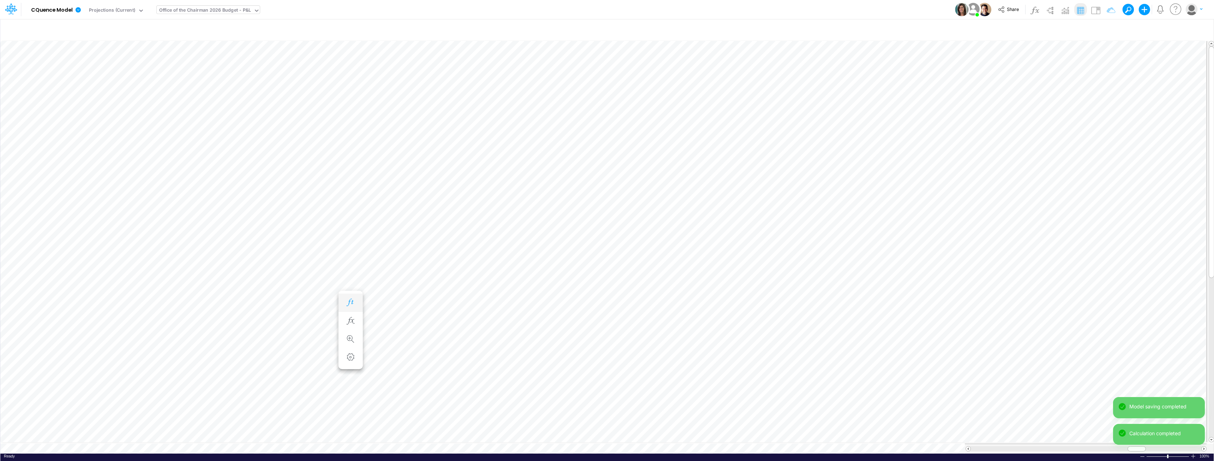
click at [354, 301] on icon "button" at bounding box center [350, 302] width 11 height 7
click at [606, 351] on button "button" at bounding box center [626, 344] width 9 height 19
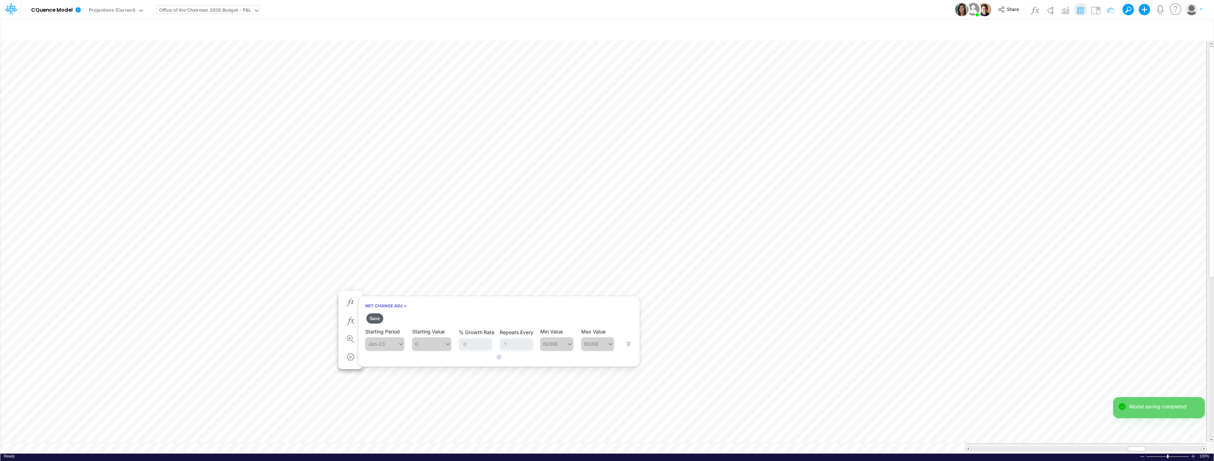
click at [378, 320] on button "Save" at bounding box center [374, 318] width 17 height 10
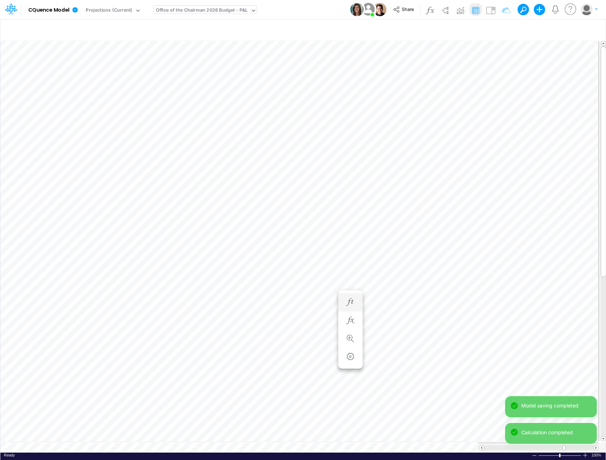
scroll to position [4, 0]
click at [349, 306] on icon "button" at bounding box center [350, 309] width 11 height 7
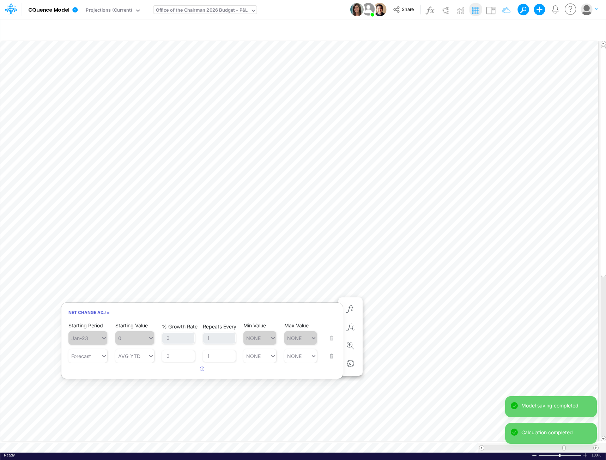
click at [333, 358] on button "button" at bounding box center [329, 351] width 9 height 19
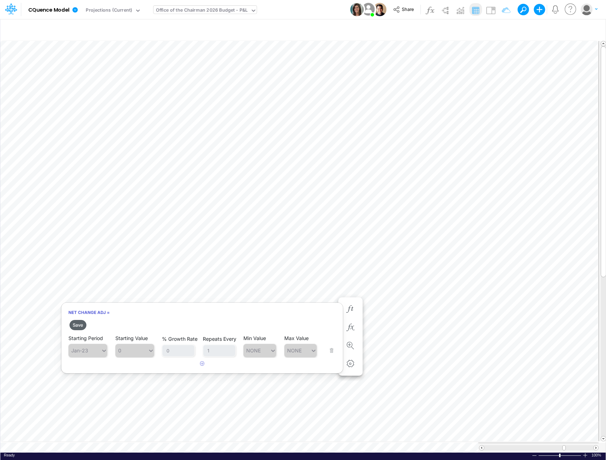
click at [77, 325] on button "Save" at bounding box center [78, 325] width 17 height 10
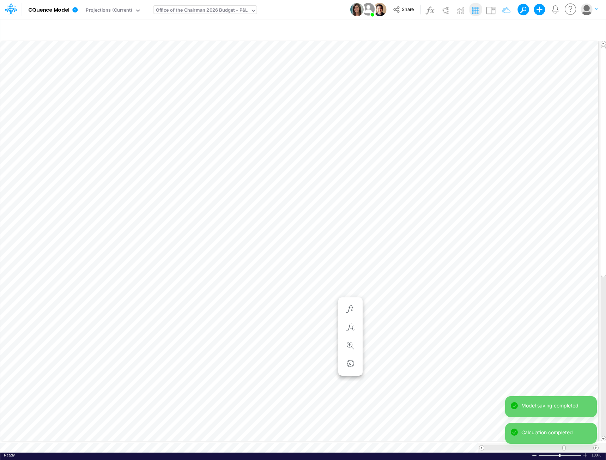
scroll to position [4, 0]
click at [347, 260] on icon "button" at bounding box center [350, 259] width 11 height 7
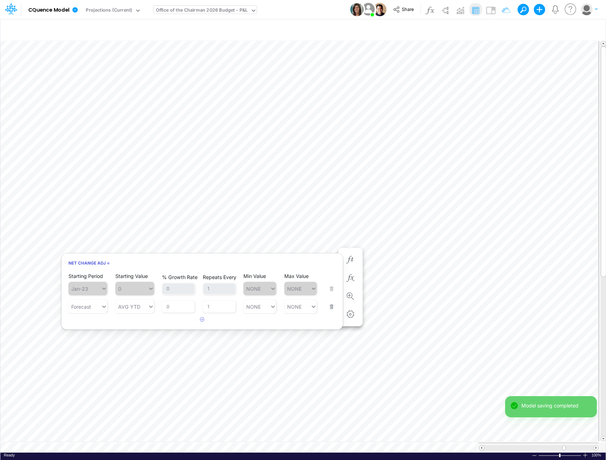
click at [330, 307] on button "button" at bounding box center [329, 302] width 9 height 19
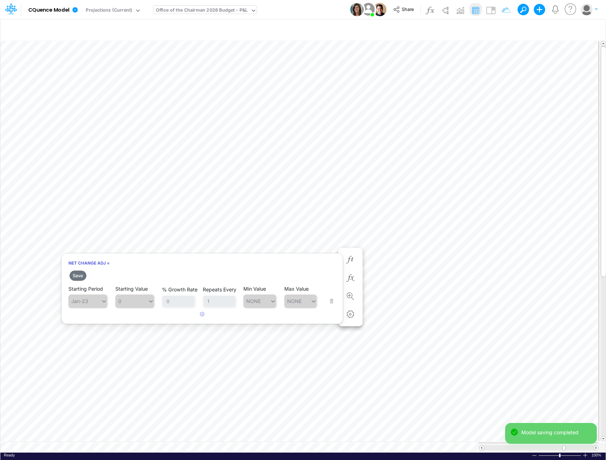
click at [77, 277] on button "Save" at bounding box center [78, 276] width 17 height 10
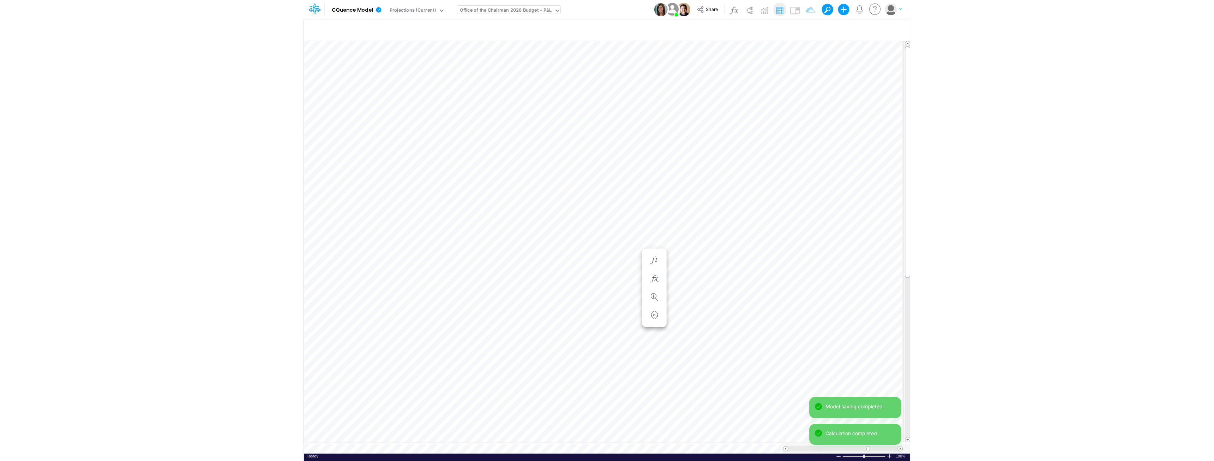
scroll to position [4, 0]
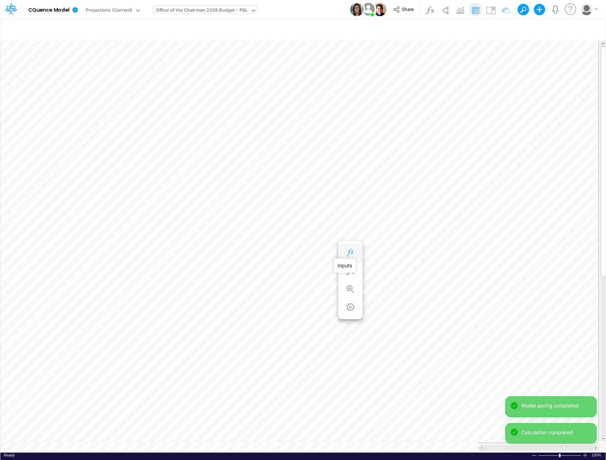
click at [348, 251] on icon "button" at bounding box center [350, 252] width 11 height 7
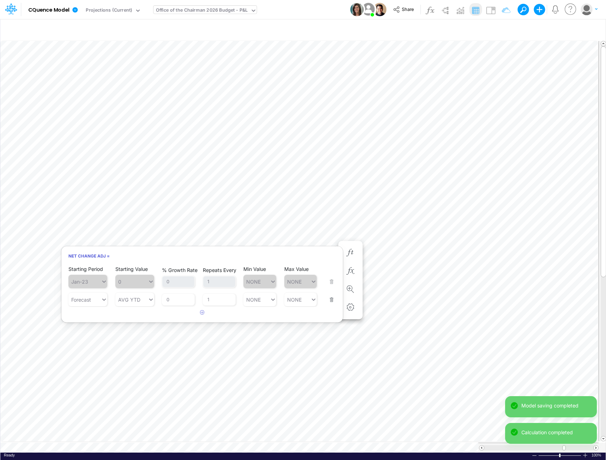
click at [331, 300] on button "button" at bounding box center [329, 295] width 9 height 19
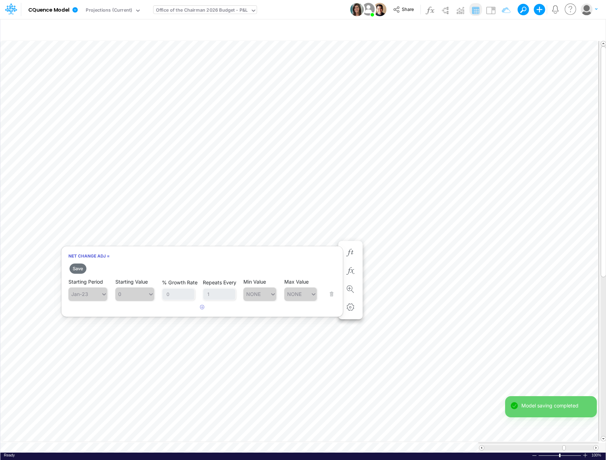
drag, startPoint x: 82, startPoint y: 269, endPoint x: 187, endPoint y: 247, distance: 107.0
click at [82, 269] on button "Save" at bounding box center [78, 269] width 17 height 10
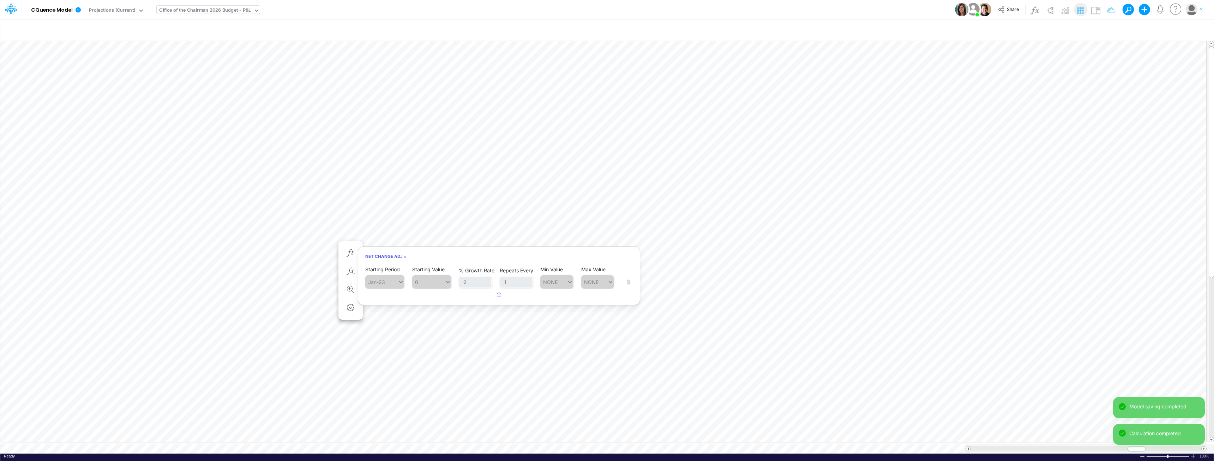
scroll to position [4, 0]
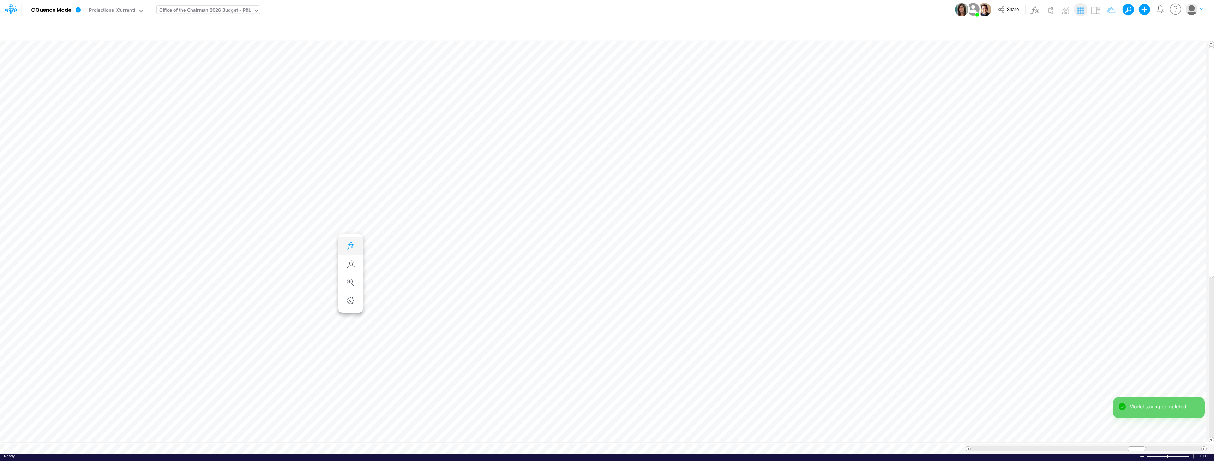
click at [349, 244] on icon "button" at bounding box center [350, 245] width 11 height 7
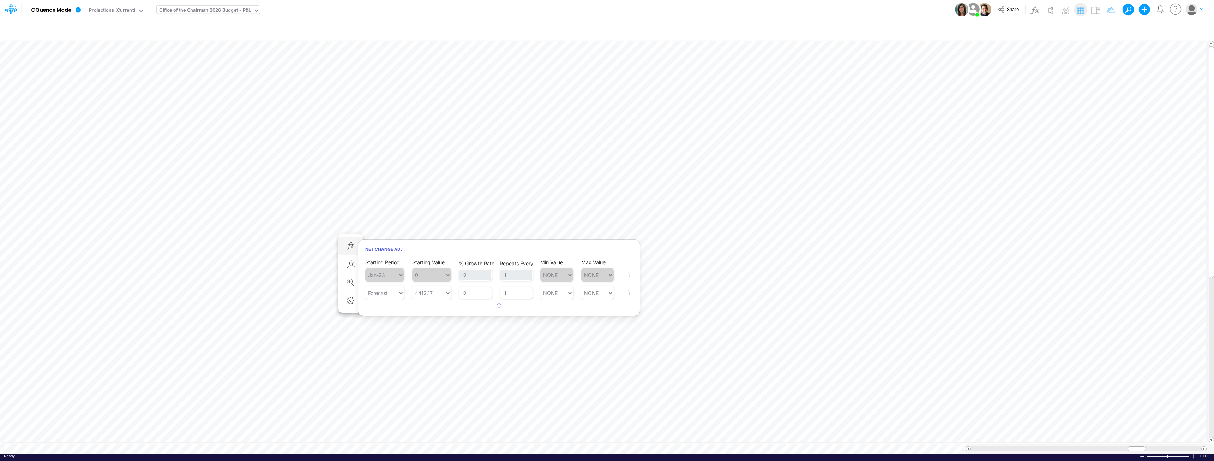
click at [606, 292] on button "button" at bounding box center [626, 288] width 9 height 19
click at [377, 261] on button "Save" at bounding box center [374, 262] width 17 height 10
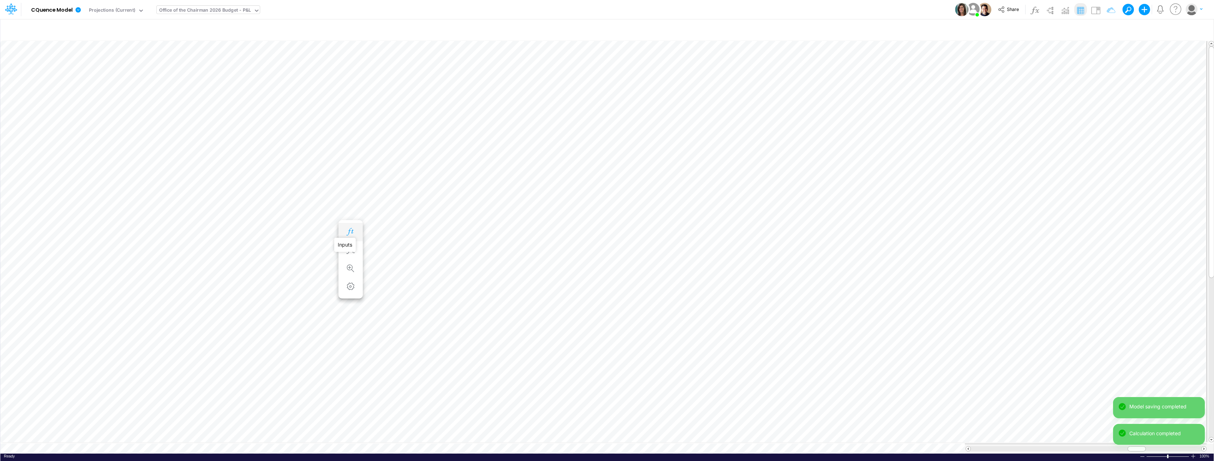
click at [352, 232] on icon "button" at bounding box center [350, 231] width 11 height 7
click at [606, 280] on div "Starting Period Forecast Starting Value AVG TTM % Growth Rate 0 Repeats Every 1…" at bounding box center [499, 274] width 268 height 22
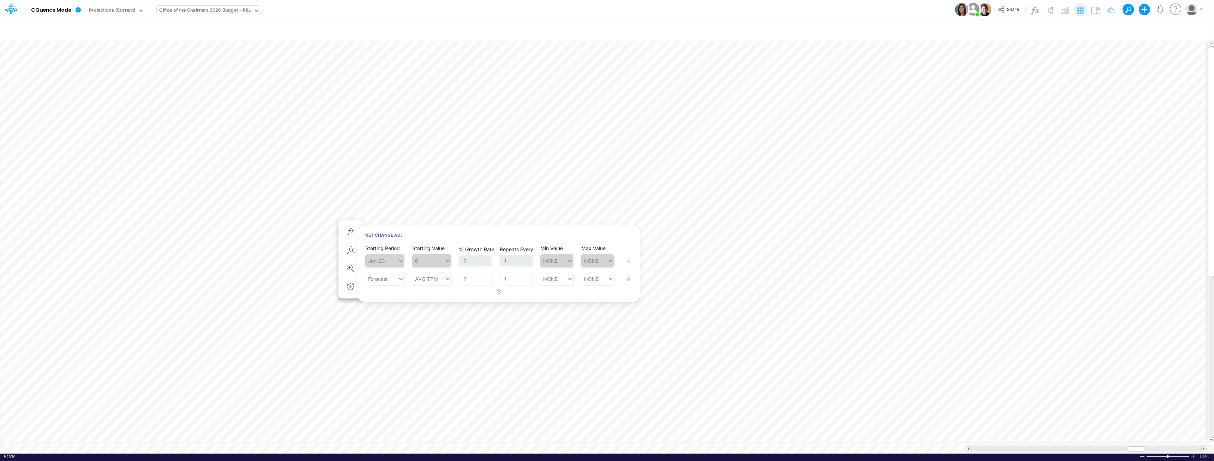
click at [606, 279] on button "button" at bounding box center [626, 274] width 9 height 19
click at [373, 248] on button "Save" at bounding box center [374, 248] width 17 height 10
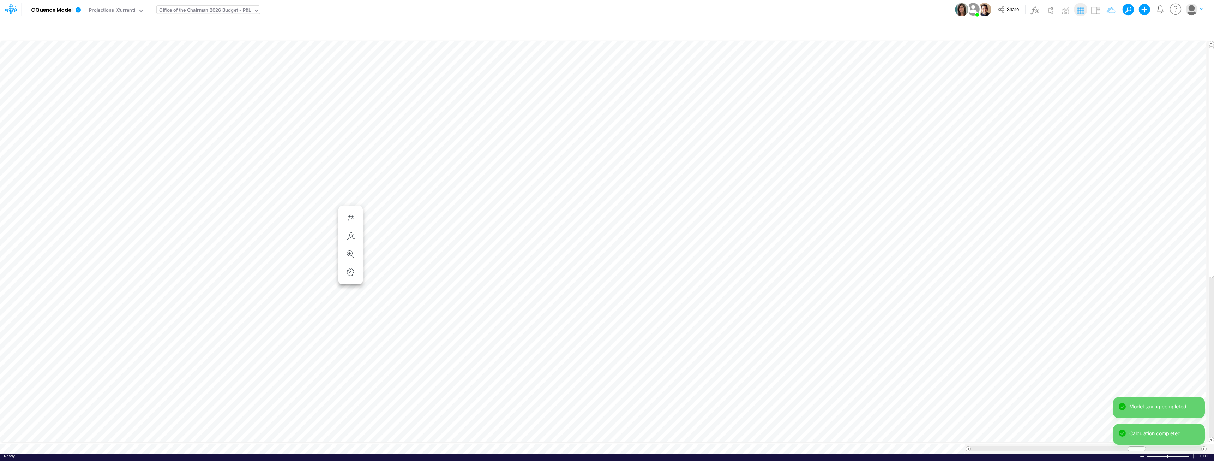
scroll to position [4, 0]
click at [348, 173] on icon "button" at bounding box center [350, 175] width 11 height 7
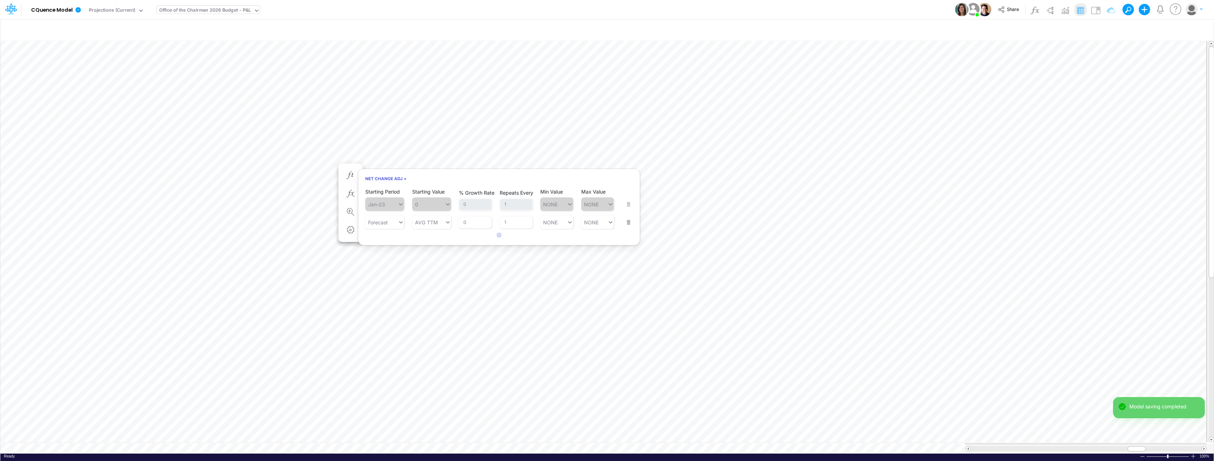
click at [606, 222] on button "button" at bounding box center [626, 217] width 9 height 19
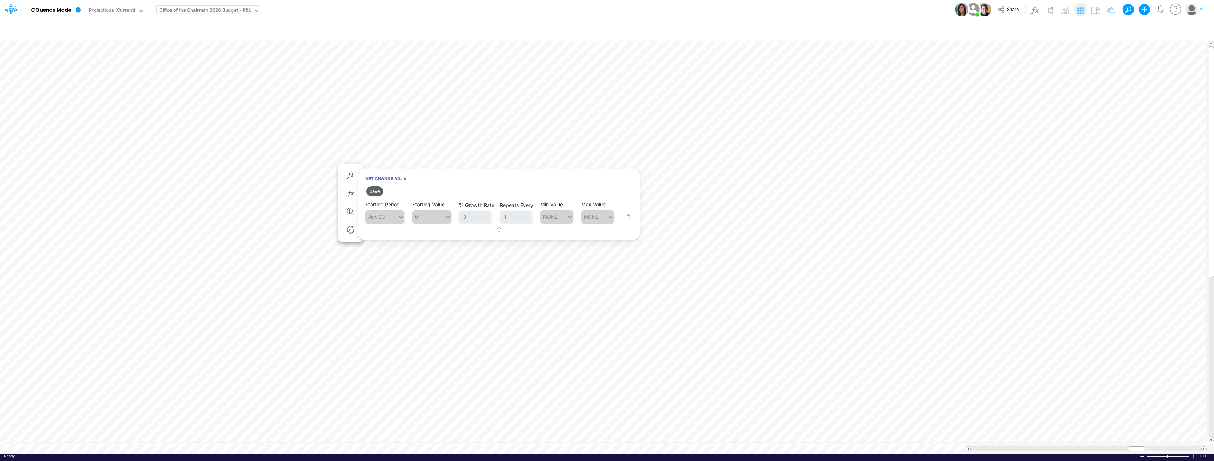
click at [377, 190] on button "Save" at bounding box center [374, 191] width 17 height 10
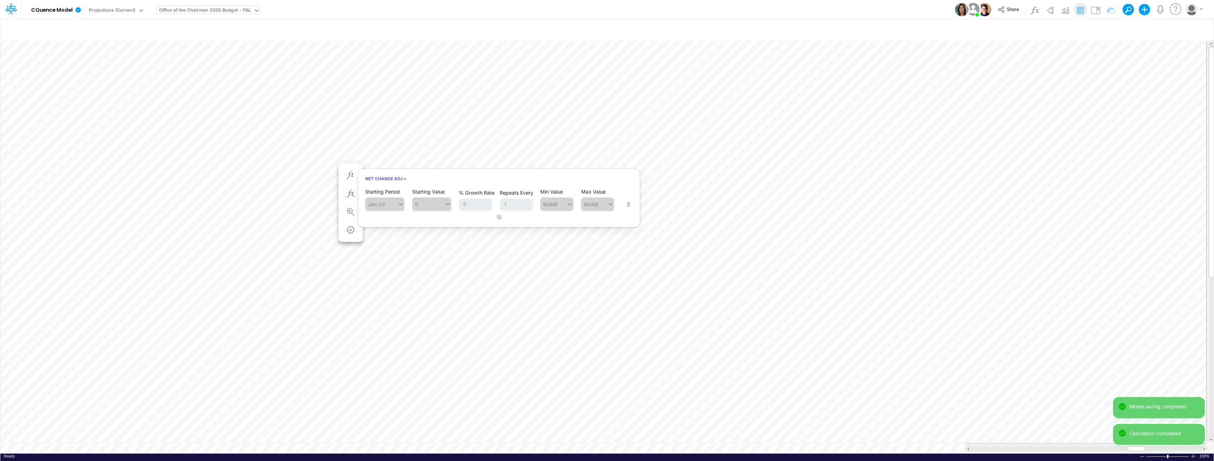
scroll to position [4, 0]
click at [352, 158] on icon "button" at bounding box center [350, 160] width 11 height 7
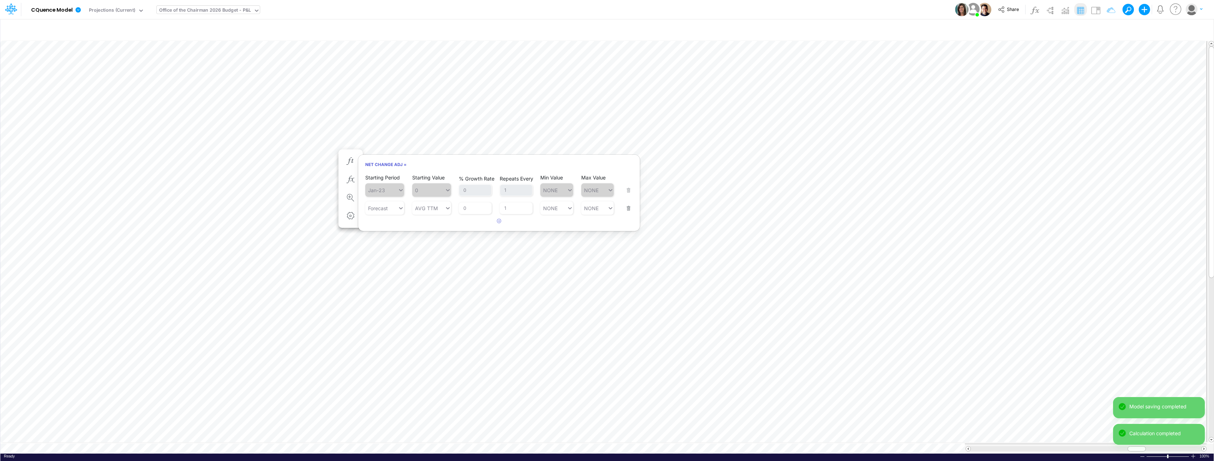
click at [606, 208] on button "button" at bounding box center [626, 203] width 9 height 19
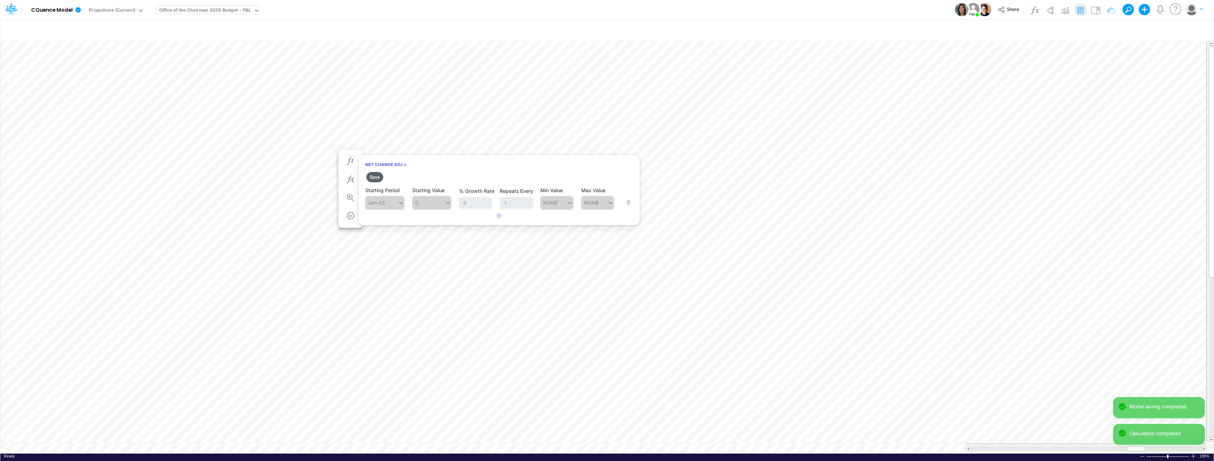
click at [376, 175] on button "Save" at bounding box center [374, 177] width 17 height 10
click at [352, 147] on icon "button" at bounding box center [350, 146] width 11 height 7
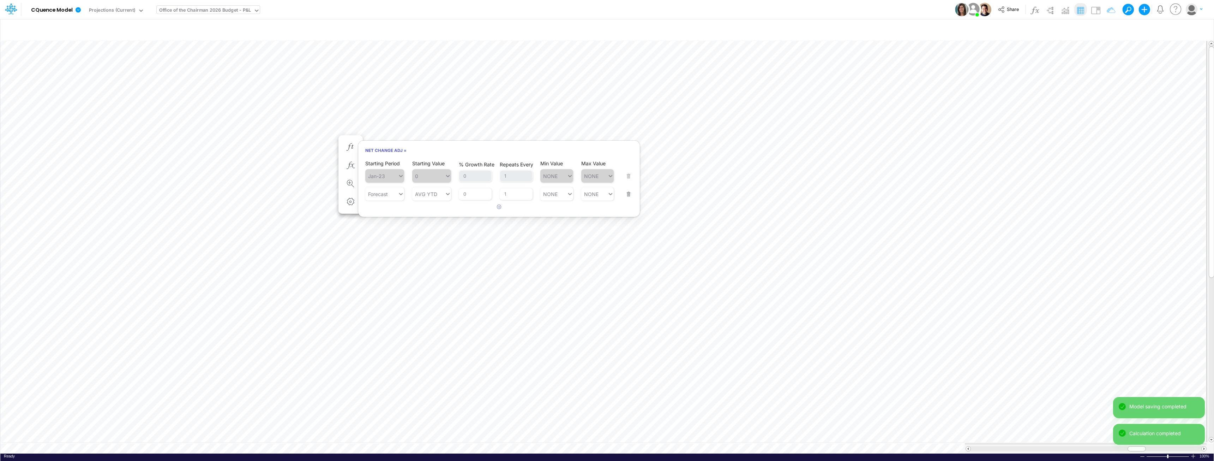
click at [606, 195] on button "button" at bounding box center [626, 189] width 9 height 19
click at [373, 162] on button "Save" at bounding box center [374, 163] width 17 height 10
click at [349, 138] on icon "button" at bounding box center [350, 139] width 11 height 7
click at [606, 187] on button "button" at bounding box center [626, 182] width 9 height 19
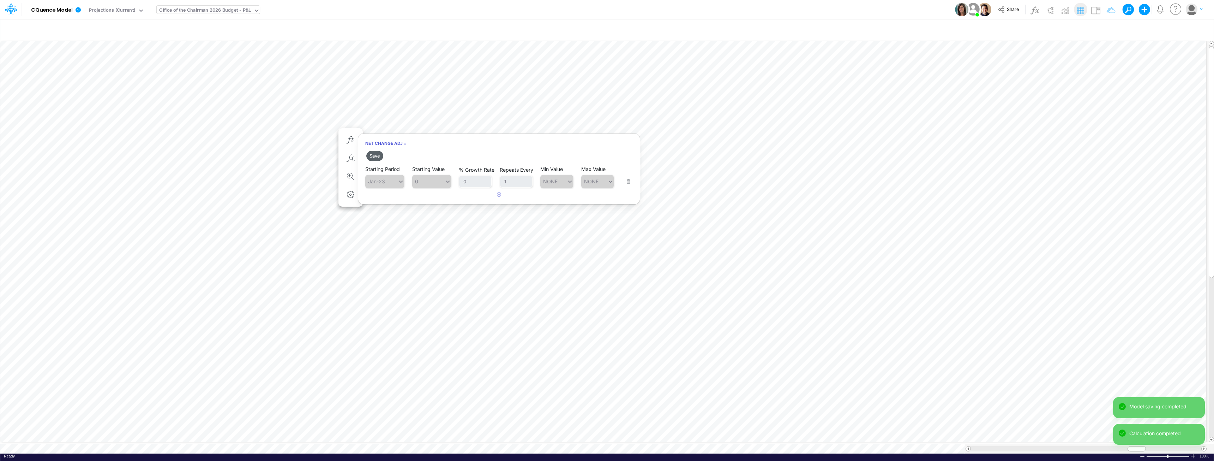
click at [375, 156] on button "Save" at bounding box center [374, 156] width 17 height 10
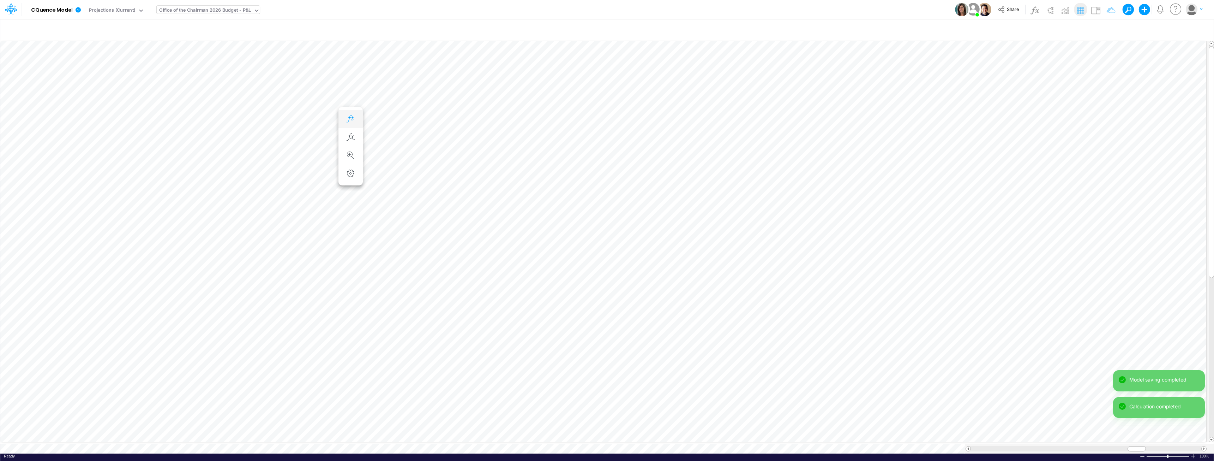
scroll to position [4, 0]
click at [351, 116] on icon "button" at bounding box center [350, 118] width 11 height 7
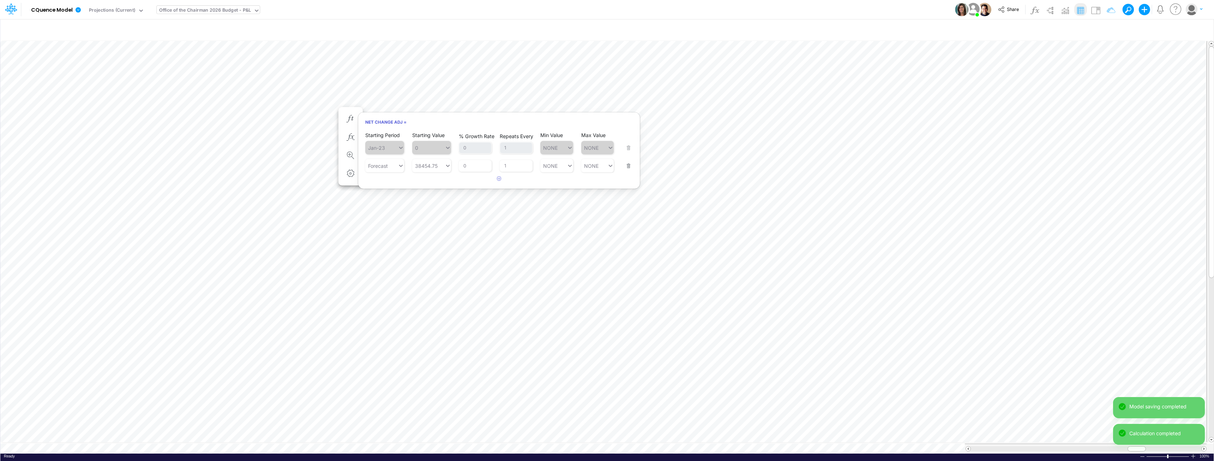
click at [606, 167] on button "button" at bounding box center [626, 161] width 9 height 19
click at [379, 134] on button "Save" at bounding box center [374, 135] width 17 height 10
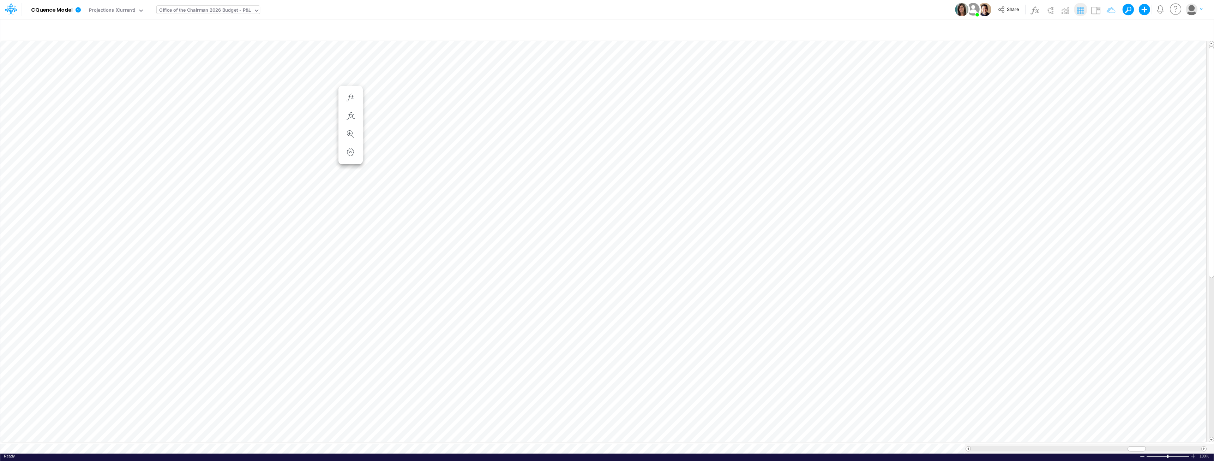
click at [207, 11] on div "Office of the Chairman 2026 Budget - P&L" at bounding box center [205, 11] width 92 height 8
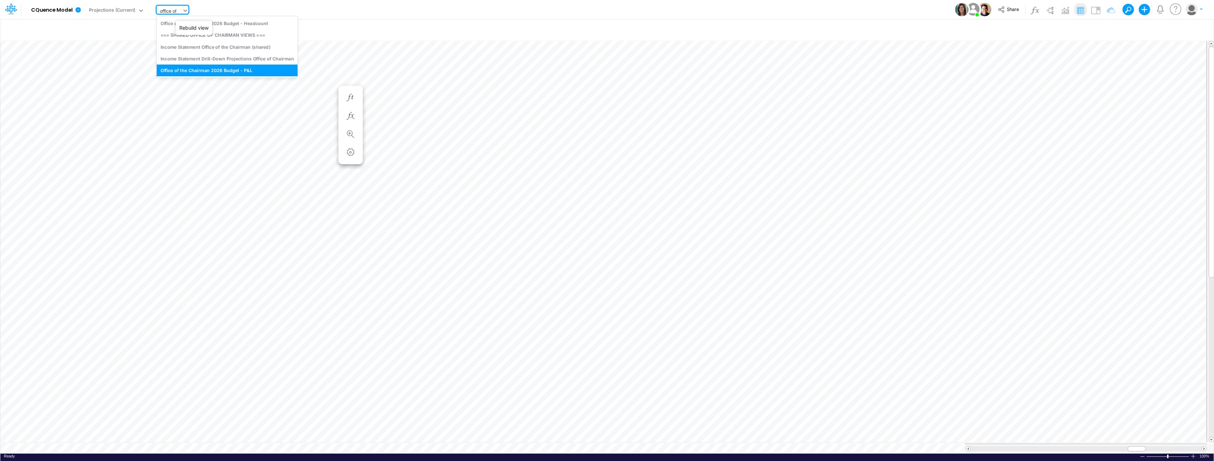
type input "office of"
click at [237, 24] on div "Office of the Chairman 2026 Budget - Headcount" at bounding box center [227, 23] width 141 height 12
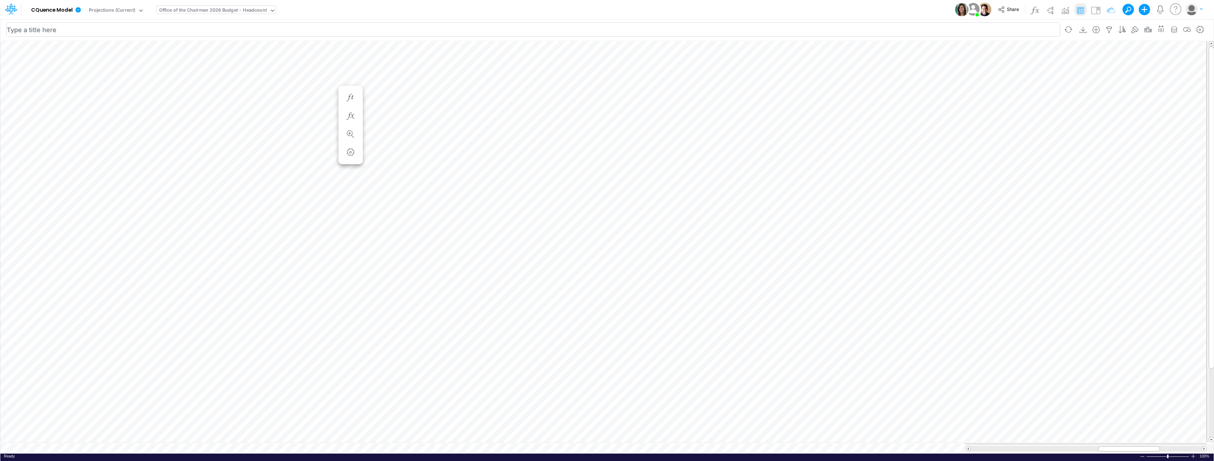
scroll to position [4, 0]
click at [220, 106] on span "Delete selected EmployeeV2" at bounding box center [240, 107] width 65 height 6
click at [252, 108] on span "Delete selected EmployeeV2" at bounding box center [267, 109] width 65 height 6
click at [245, 107] on span "Delete selected EmployeeV2" at bounding box center [263, 107] width 65 height 6
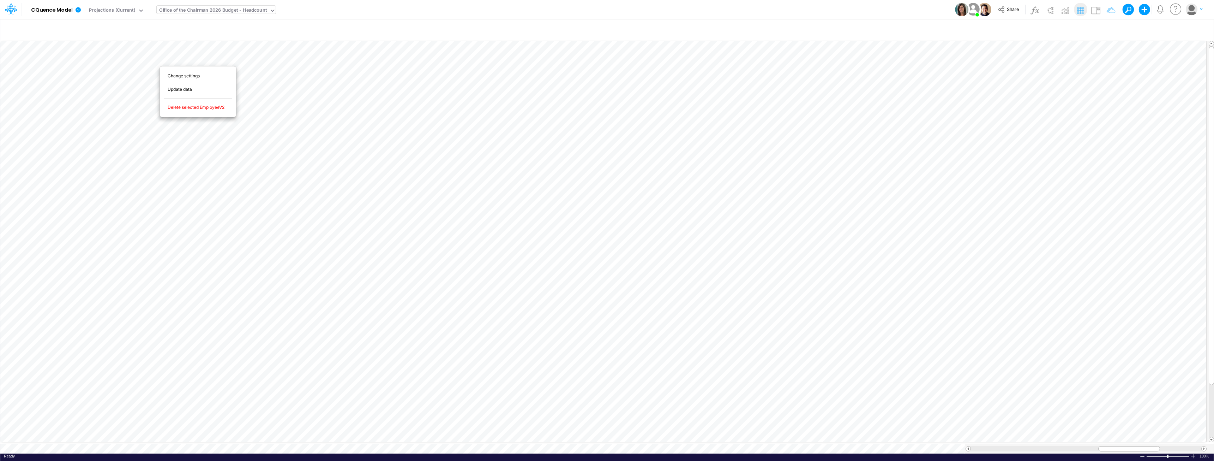
click at [190, 106] on span "Delete selected EmployeeV2" at bounding box center [200, 107] width 65 height 6
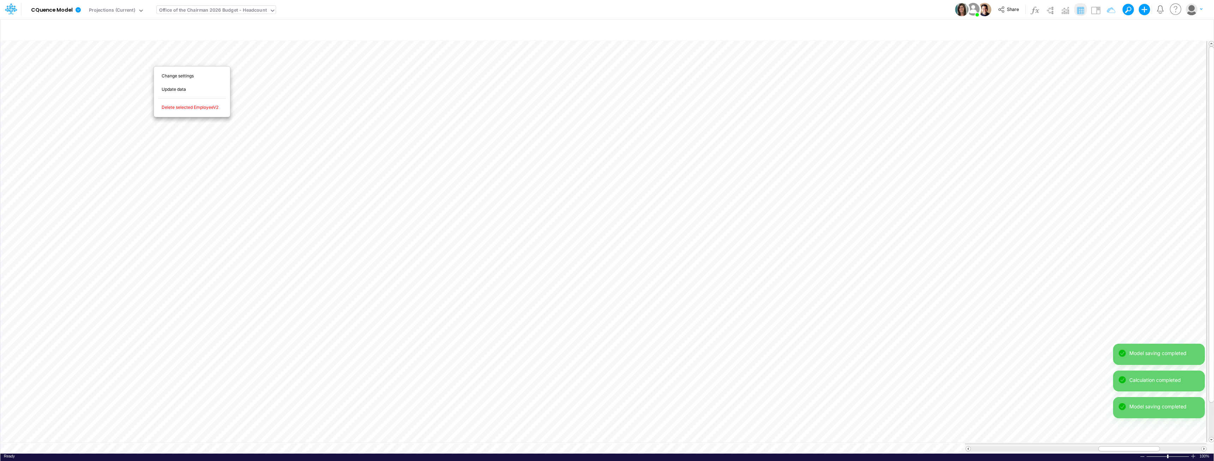
click at [175, 105] on span "Delete selected EmployeeV2" at bounding box center [194, 107] width 65 height 6
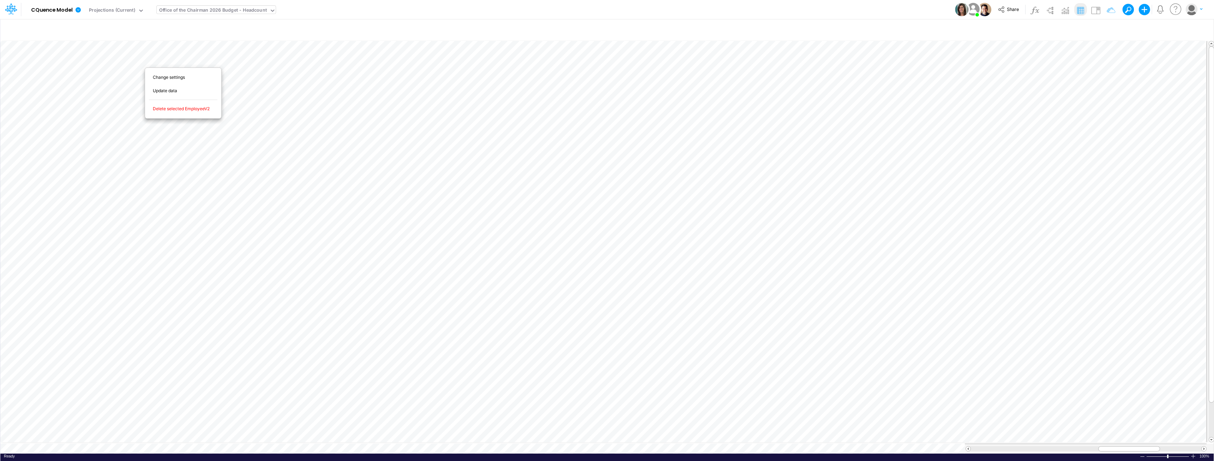
click at [167, 106] on span "Delete selected EmployeeV2" at bounding box center [185, 109] width 65 height 6
click at [160, 106] on span "Delete selected EmployeeV2" at bounding box center [181, 107] width 65 height 6
click at [165, 108] on span "Delete selected EmployeeV2" at bounding box center [182, 109] width 65 height 6
click at [160, 103] on span "Delete selected EmployeeV2" at bounding box center [178, 106] width 65 height 6
click at [211, 107] on span "Delete selected EmployeeV2" at bounding box center [188, 107] width 65 height 6
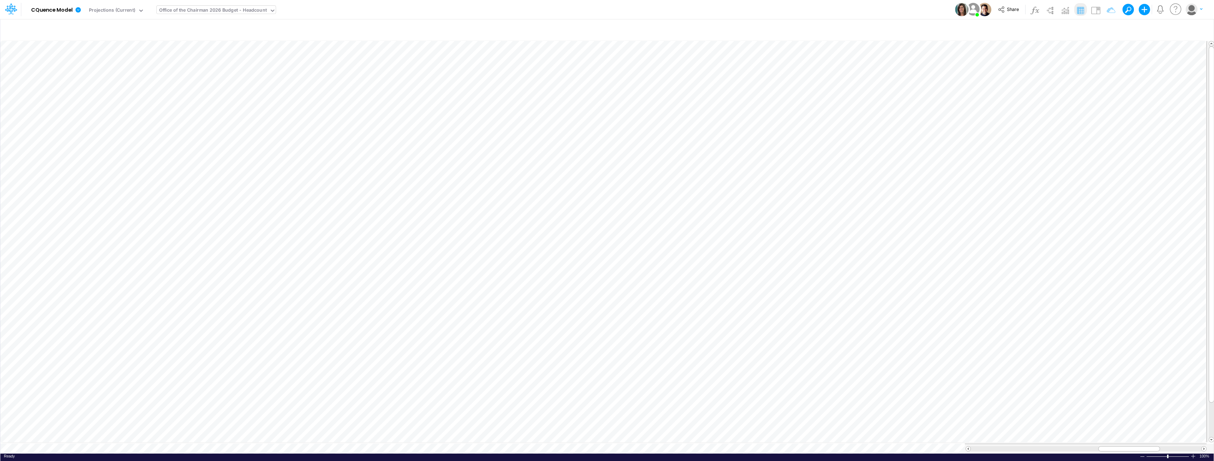
scroll to position [4, 0]
click at [252, 110] on div "Delete selected EmployeeV2" at bounding box center [260, 108] width 71 height 8
click at [291, 20] on div "Insert new Conditional formatting" at bounding box center [607, 30] width 1214 height 20
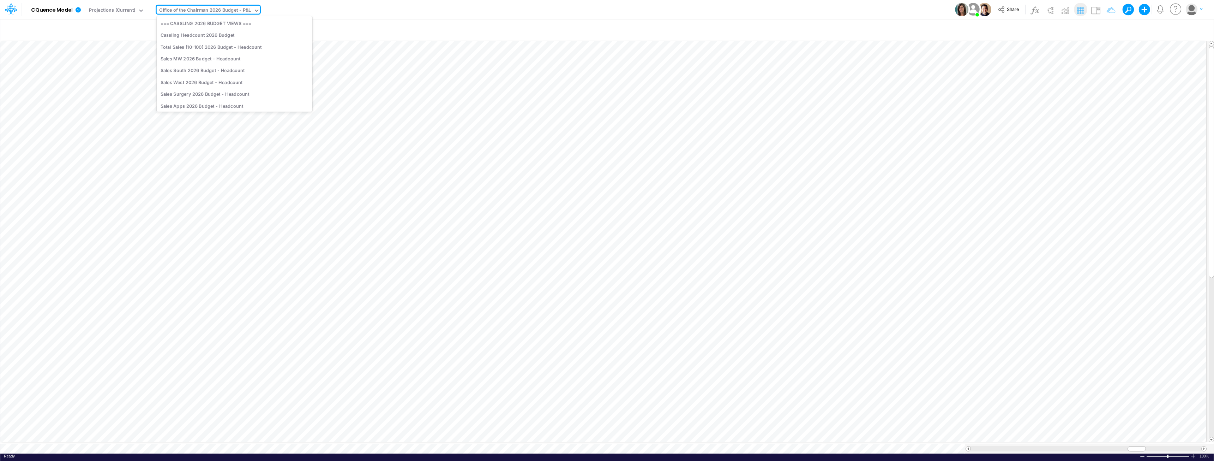
click at [188, 11] on div "Office of the Chairman 2026 Budget - P&L" at bounding box center [205, 11] width 92 height 8
type input "eb"
click at [174, 92] on div "EBITDA" at bounding box center [235, 94] width 156 height 12
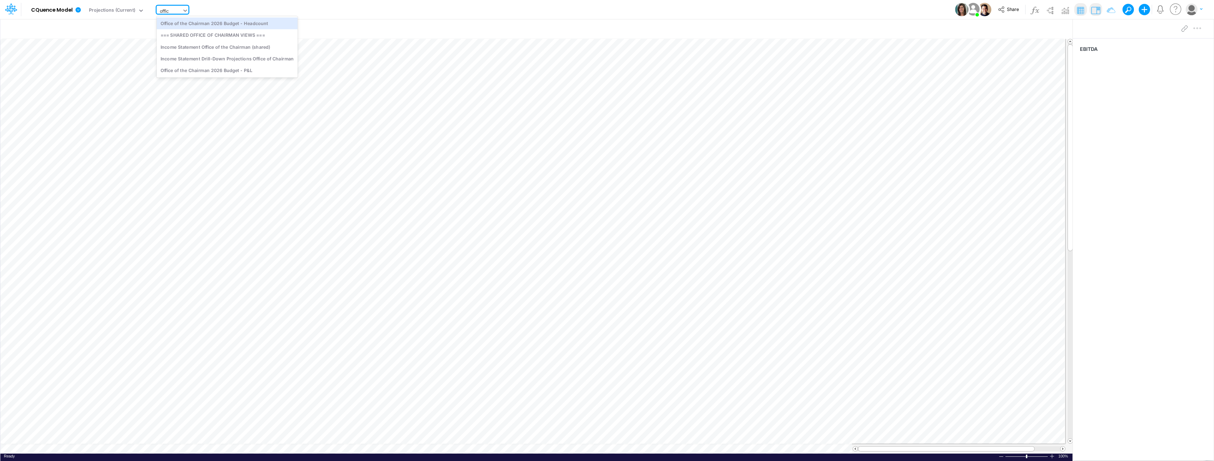
type input "office"
click at [215, 70] on div "Office of the Chairman 2026 Budget - P&L" at bounding box center [227, 71] width 141 height 12
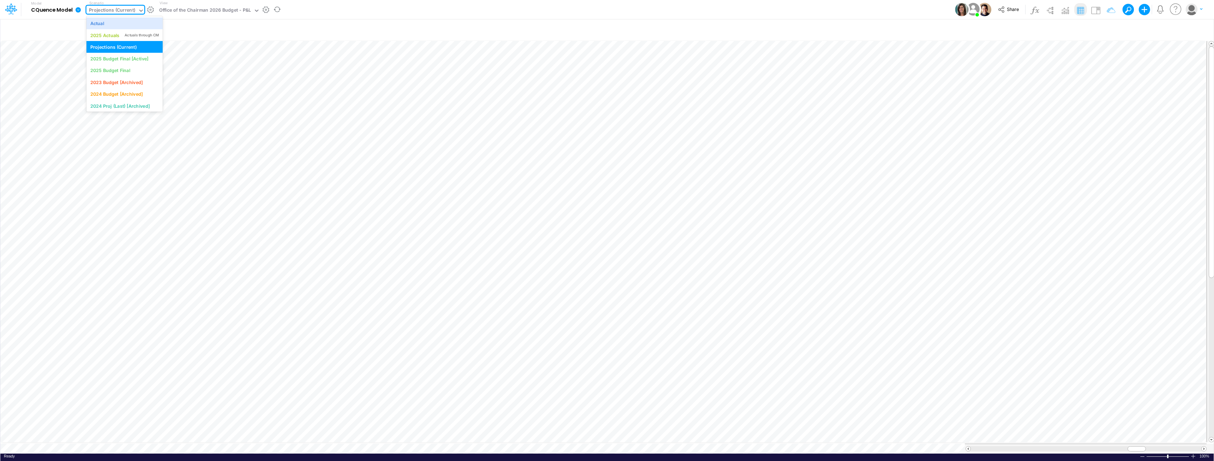
click at [139, 9] on icon at bounding box center [141, 10] width 6 height 6
click at [117, 24] on div "Actual" at bounding box center [124, 23] width 68 height 7
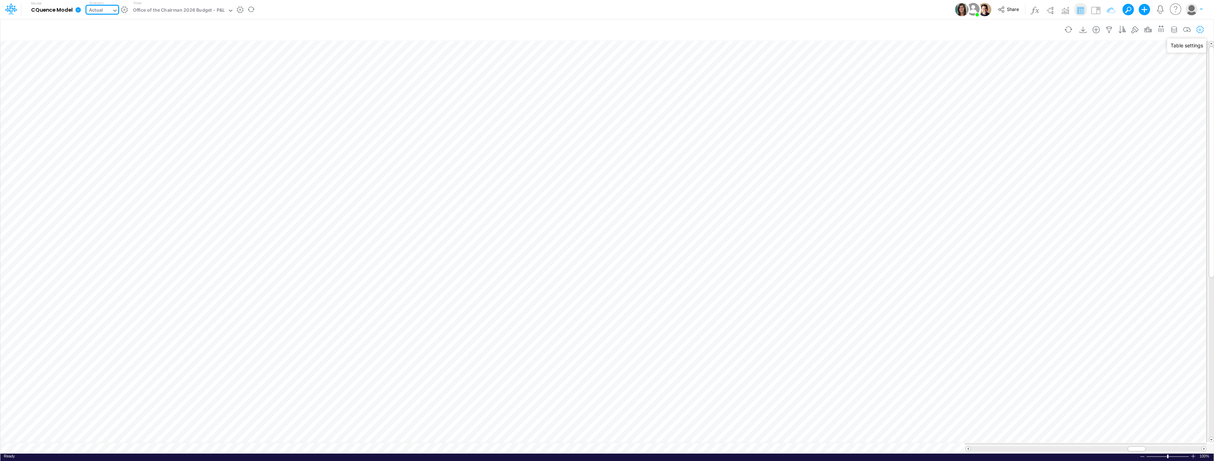
click at [606, 29] on icon "button" at bounding box center [1200, 29] width 11 height 7
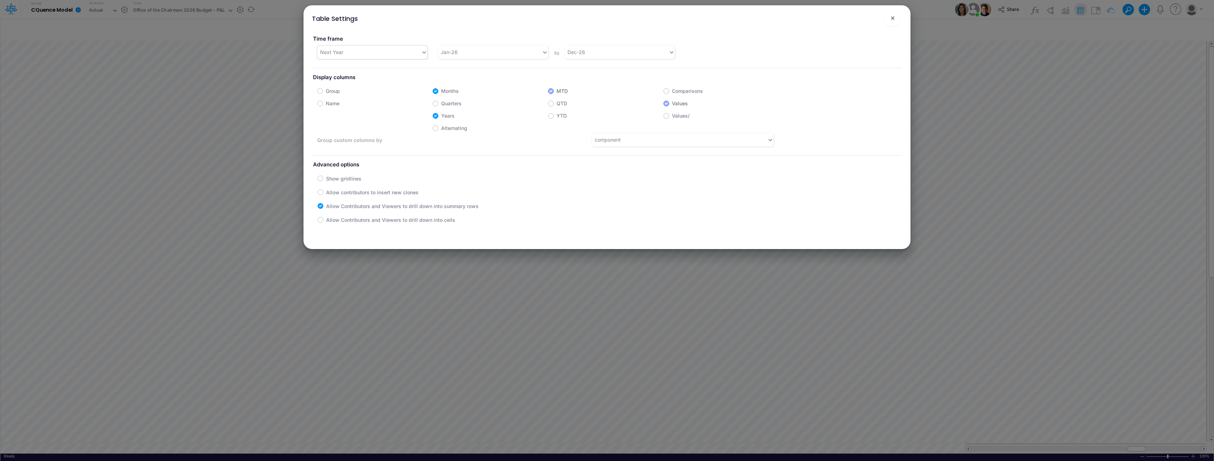
click at [372, 54] on div "Next Year" at bounding box center [369, 52] width 104 height 12
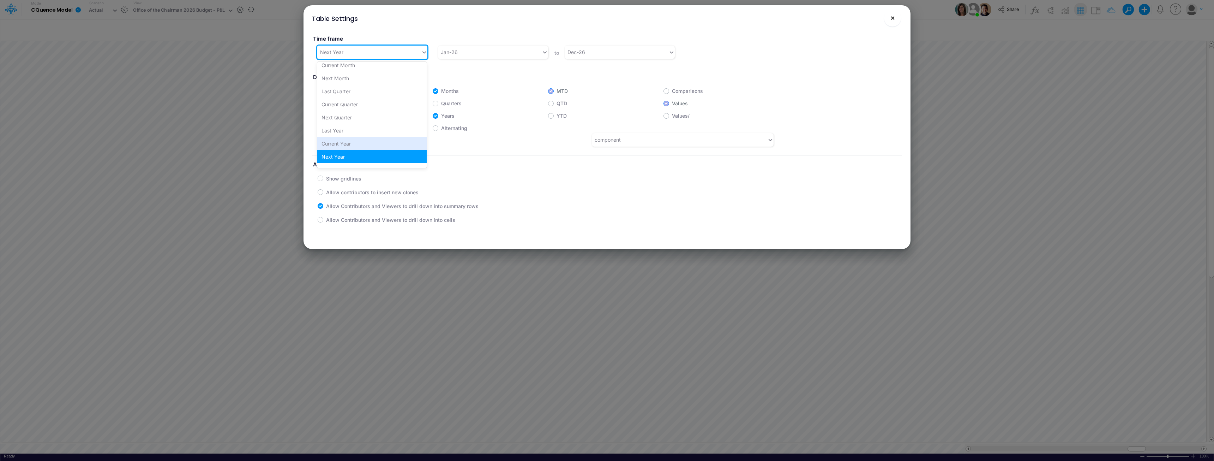
drag, startPoint x: 351, startPoint y: 142, endPoint x: 892, endPoint y: 25, distance: 554.0
click at [350, 142] on div "Current Year" at bounding box center [371, 143] width 109 height 13
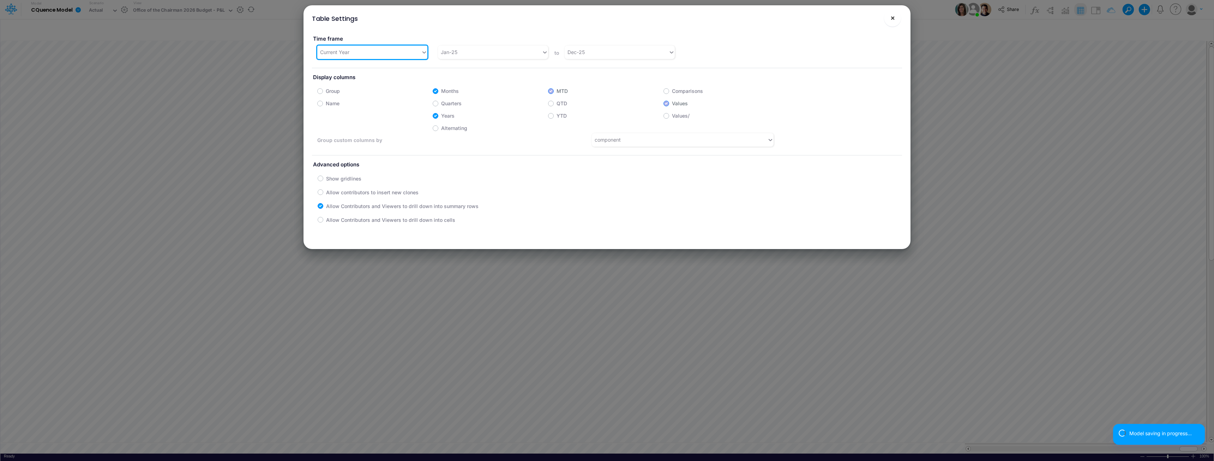
click at [606, 20] on span "×" at bounding box center [893, 17] width 5 height 8
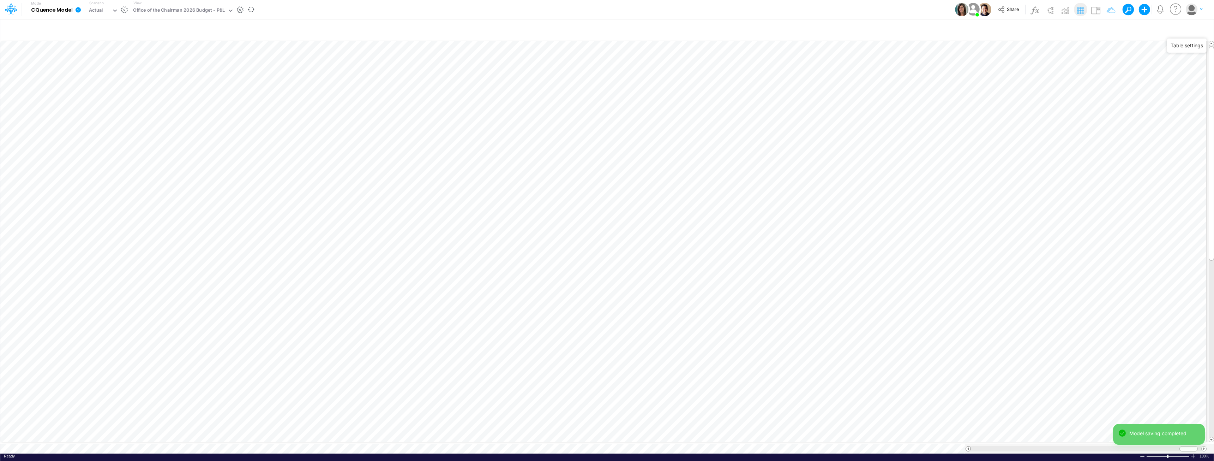
click at [606, 446] on span at bounding box center [968, 448] width 5 height 5
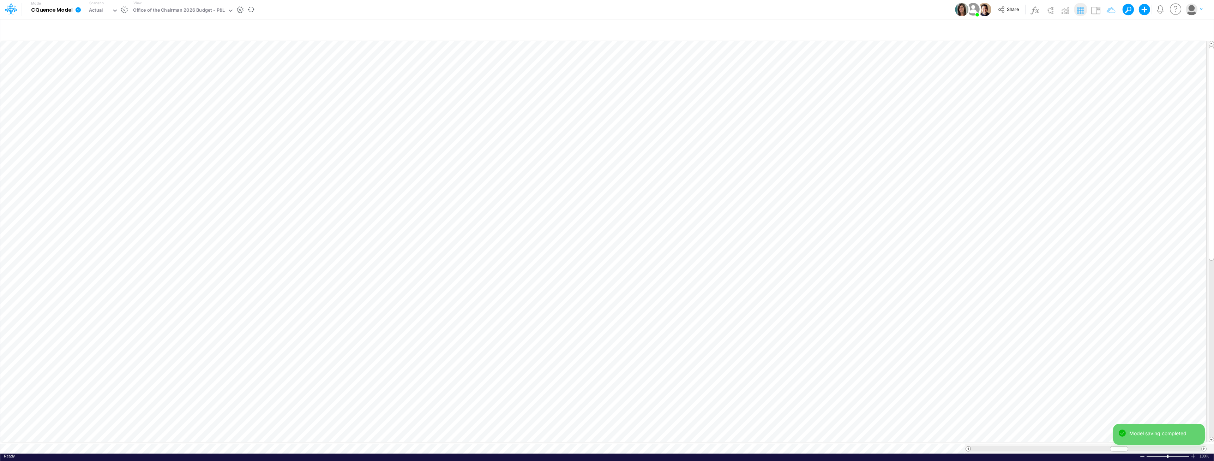
click at [606, 446] on span at bounding box center [968, 448] width 5 height 5
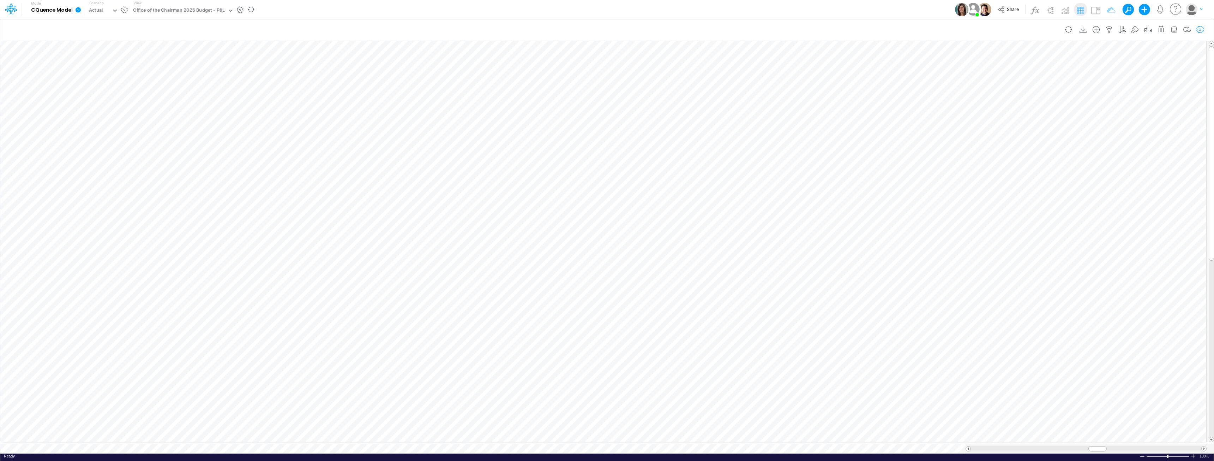
click at [606, 29] on icon "button" at bounding box center [1200, 29] width 11 height 7
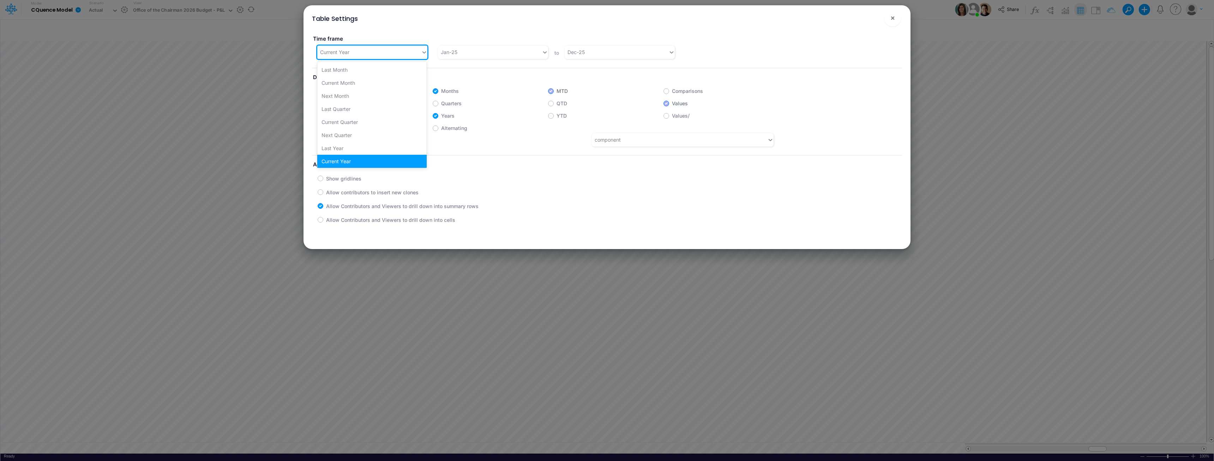
click at [368, 53] on div "Current Year" at bounding box center [369, 52] width 104 height 12
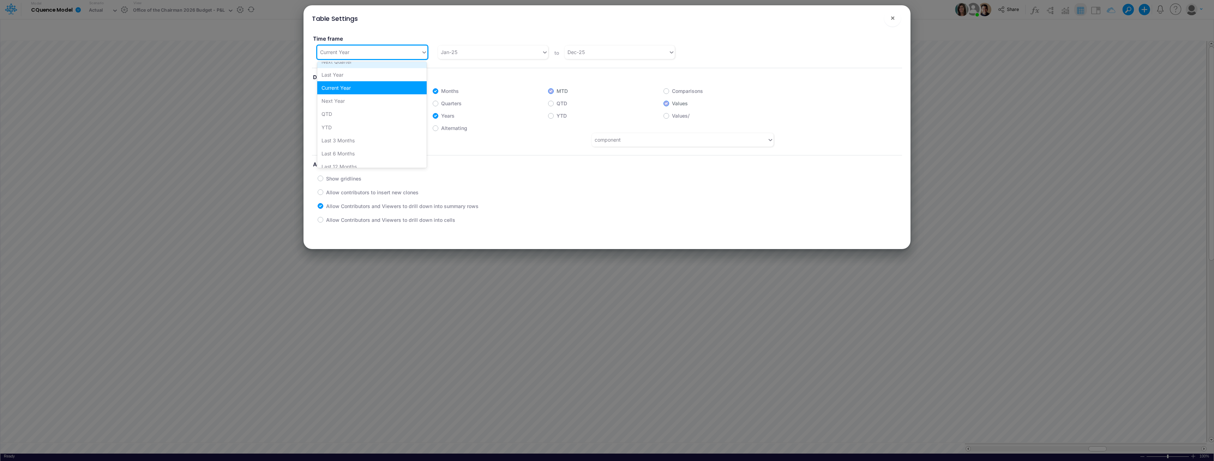
scroll to position [71, 0]
click at [345, 104] on div "Next Year" at bounding box center [371, 103] width 109 height 13
click at [606, 19] on span "×" at bounding box center [893, 17] width 5 height 8
